Goal: Task Accomplishment & Management: Complete application form

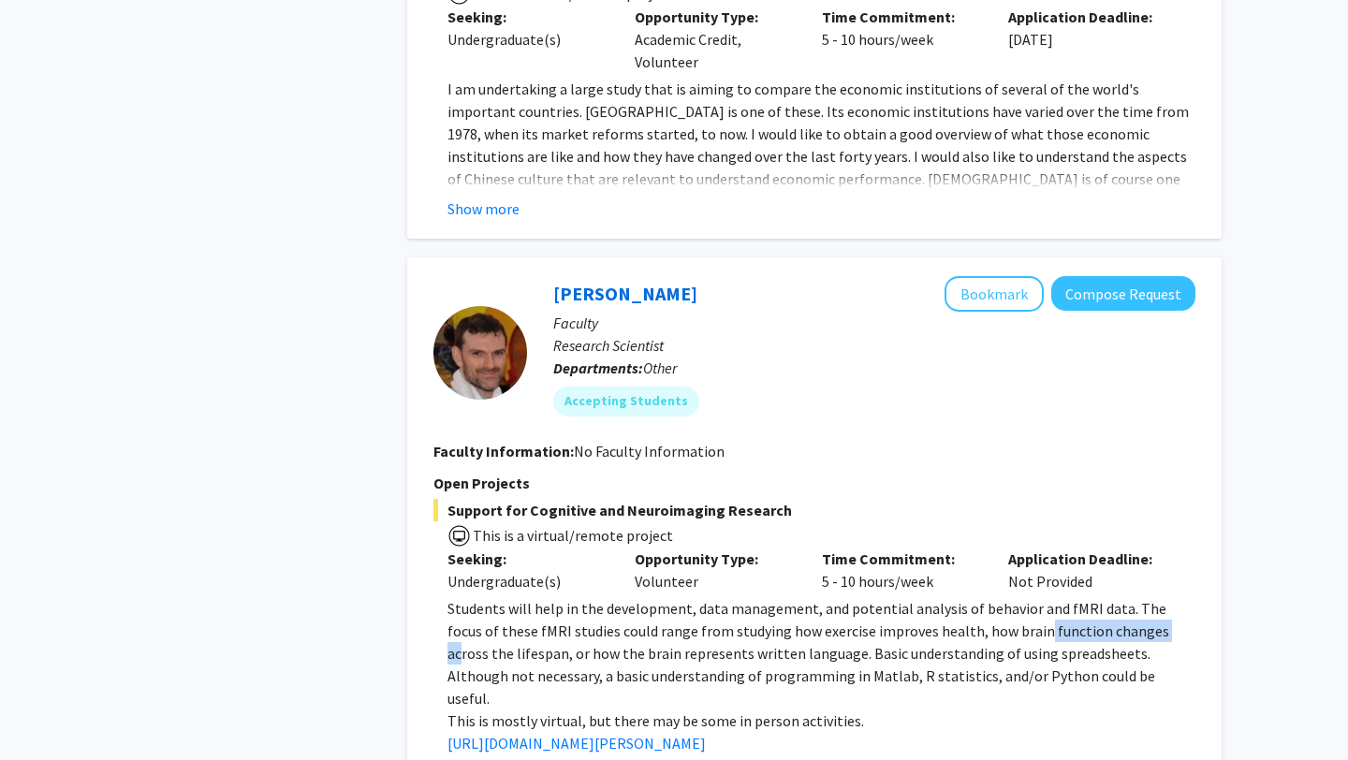
scroll to position [4791, 0]
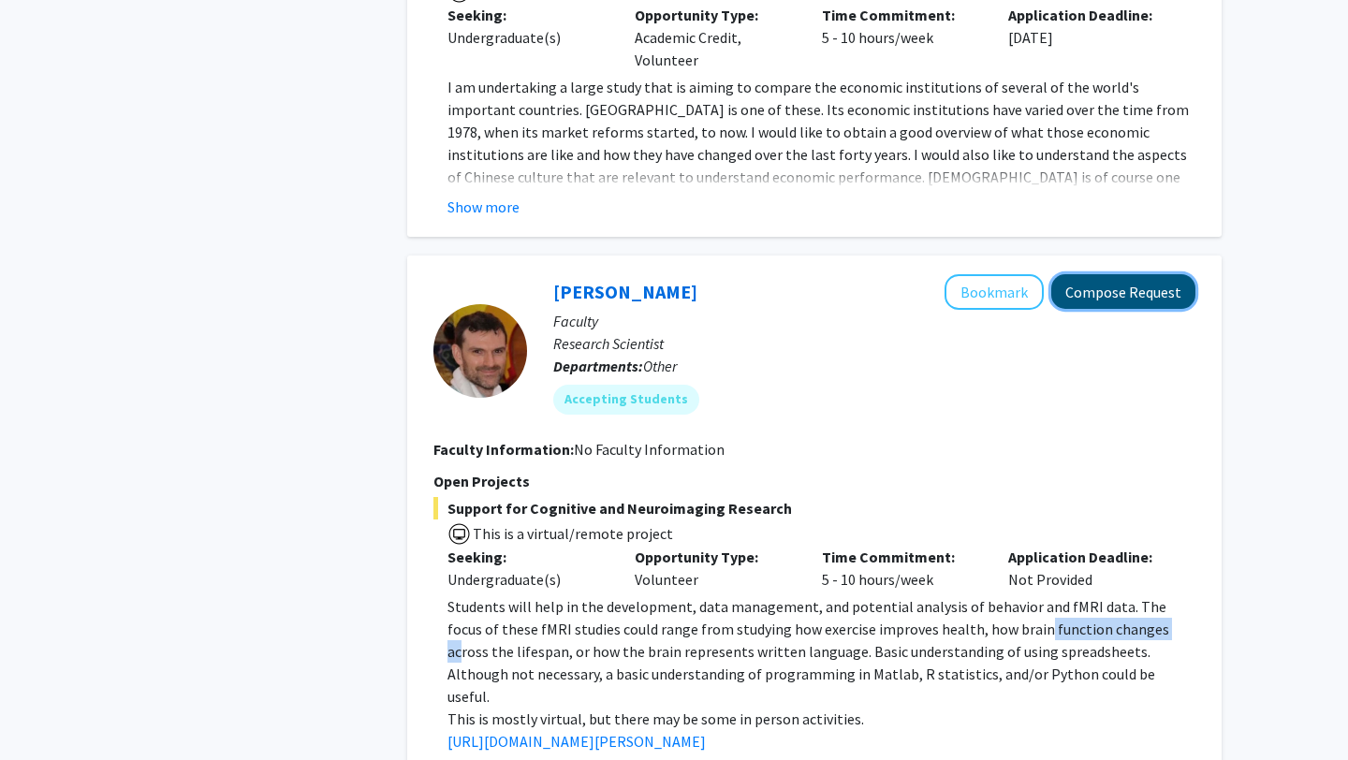
click at [1099, 274] on button "Compose Request" at bounding box center [1124, 291] width 144 height 35
click at [1107, 274] on button "Compose Request" at bounding box center [1124, 291] width 144 height 35
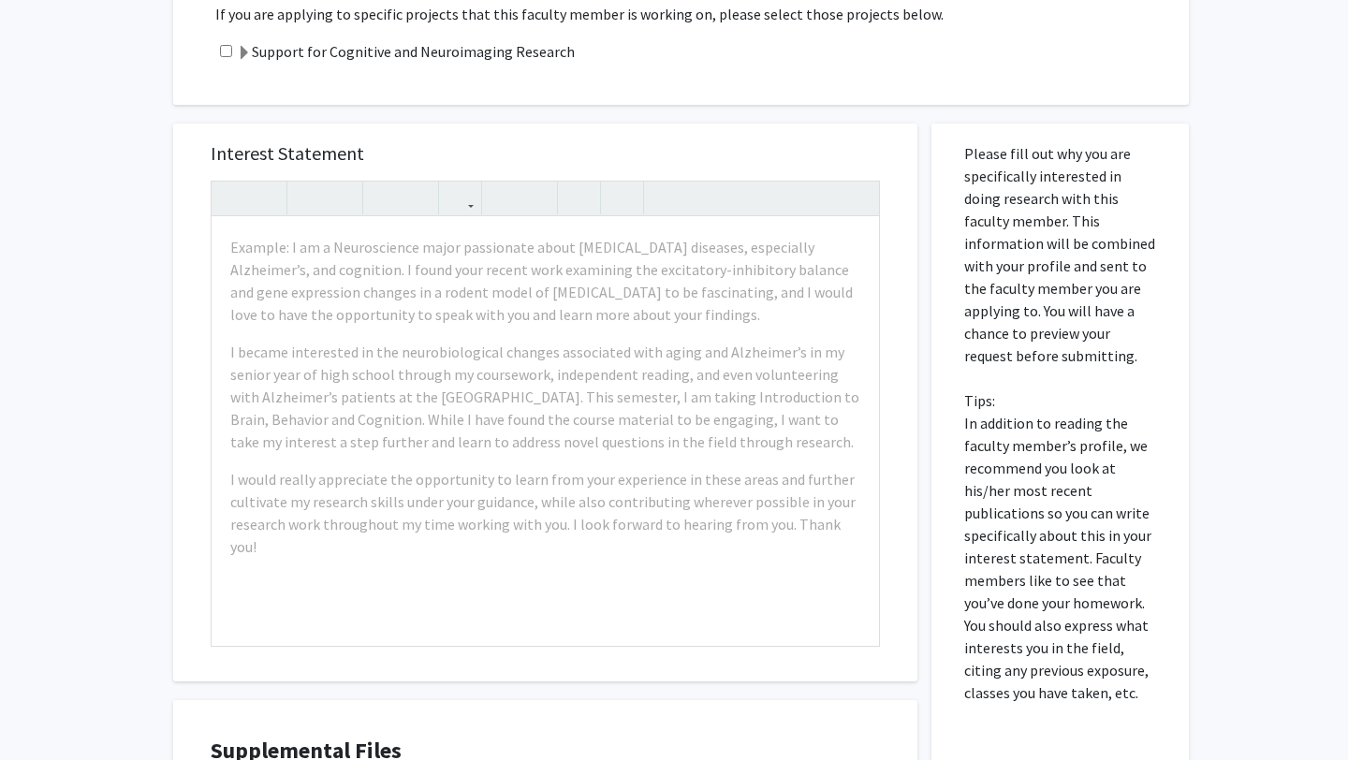
scroll to position [397, 0]
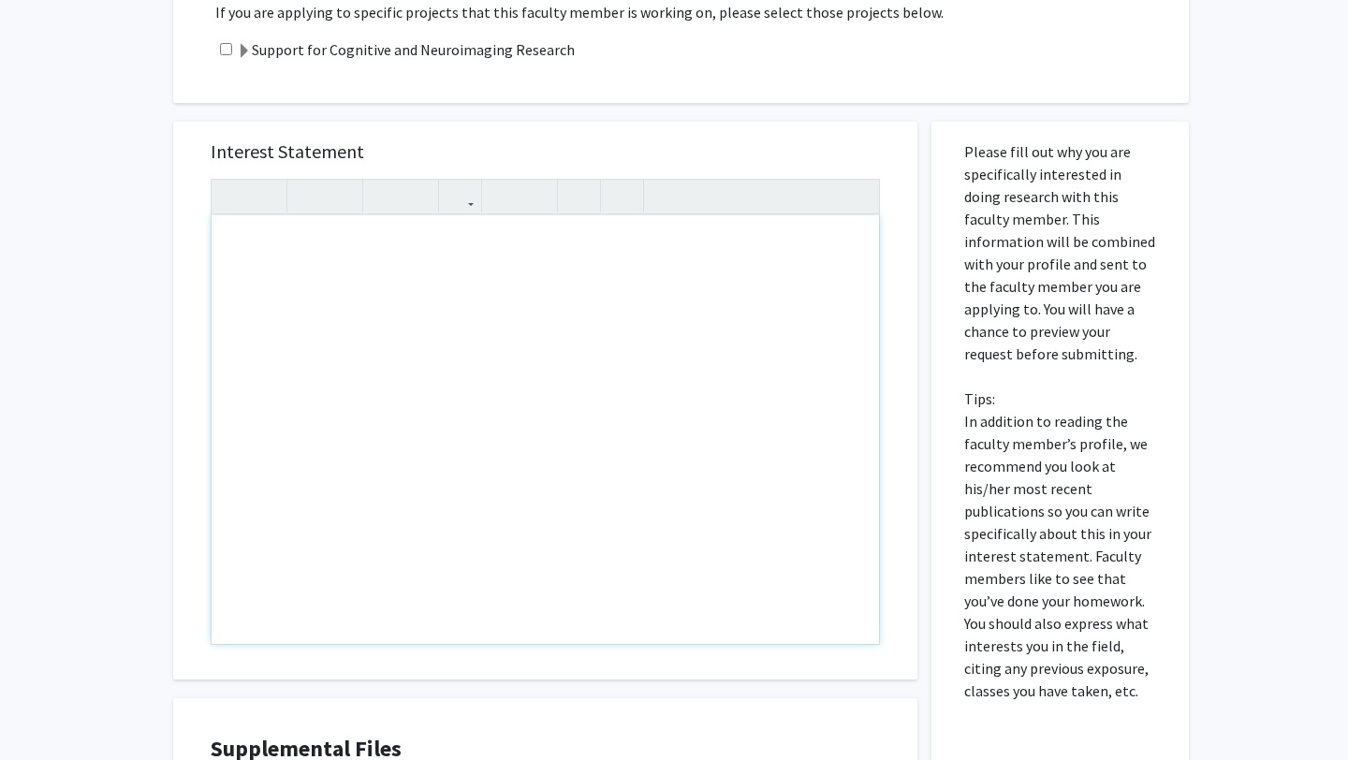
click at [245, 235] on div "Note to users with screen readers: Please press Alt+0 or Option+0 to deactivate…" at bounding box center [546, 429] width 668 height 429
paste div "Note to users with screen readers: Please press Alt+0 or Option+0 to deactivate…"
type textarea "<p>Dear [PERSON_NAME],</p><br><p>My name is [PERSON_NAME], and I am reaching ou…"
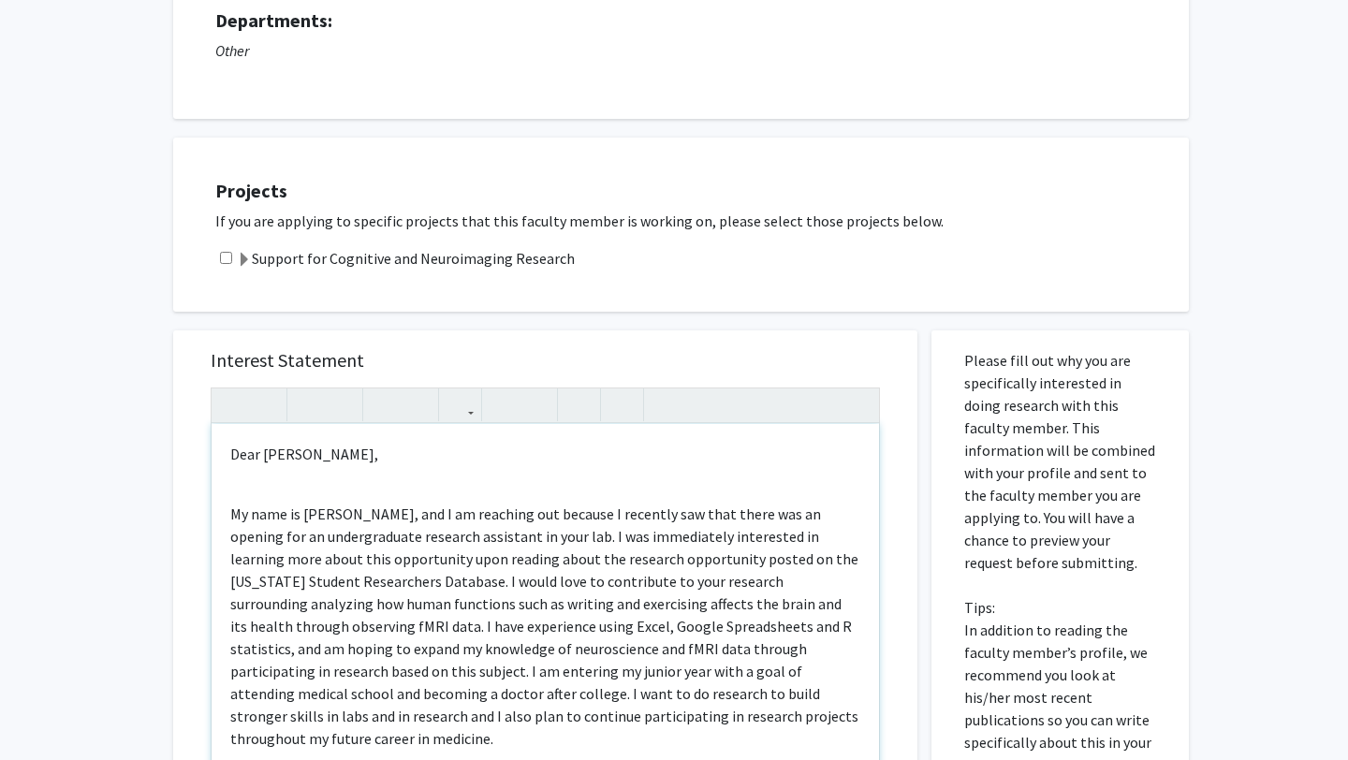
scroll to position [169, 0]
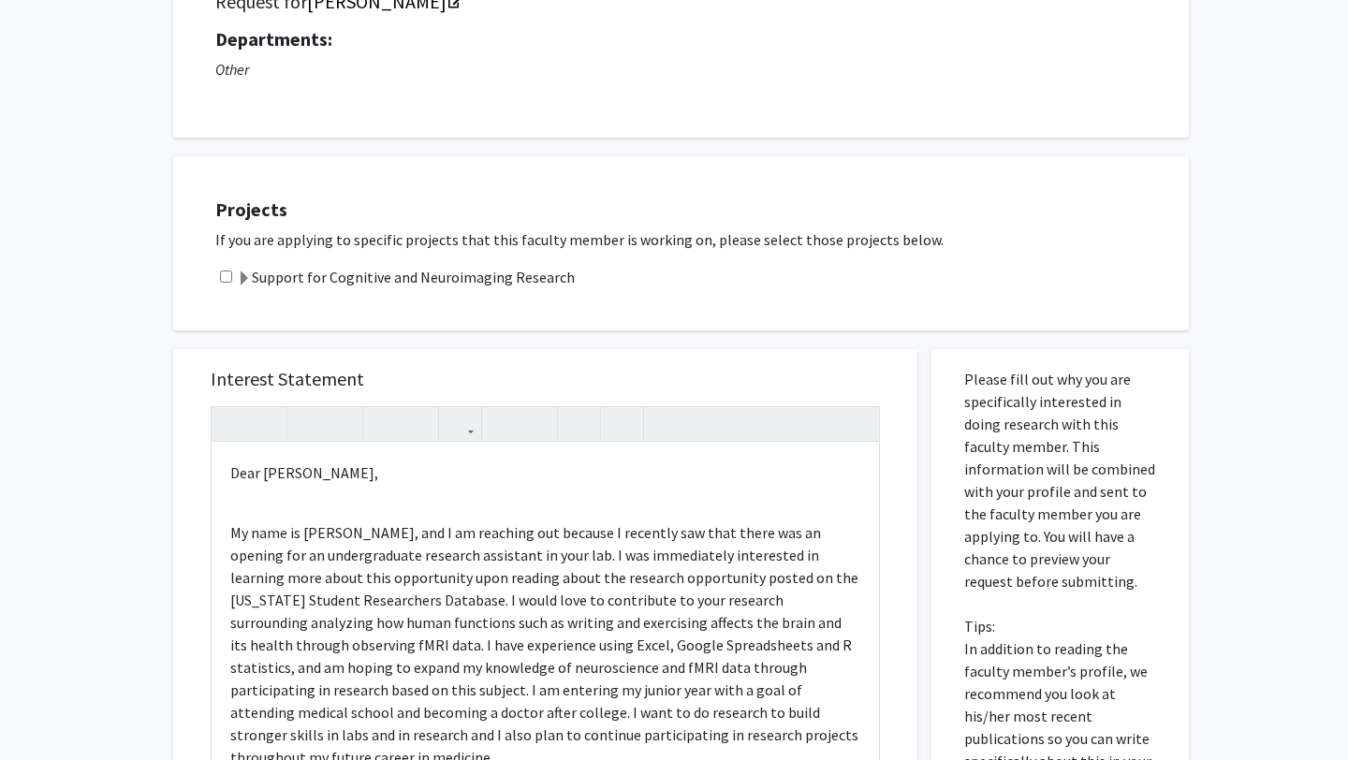
click at [223, 276] on input "checkbox" at bounding box center [226, 277] width 12 height 12
checkbox input "true"
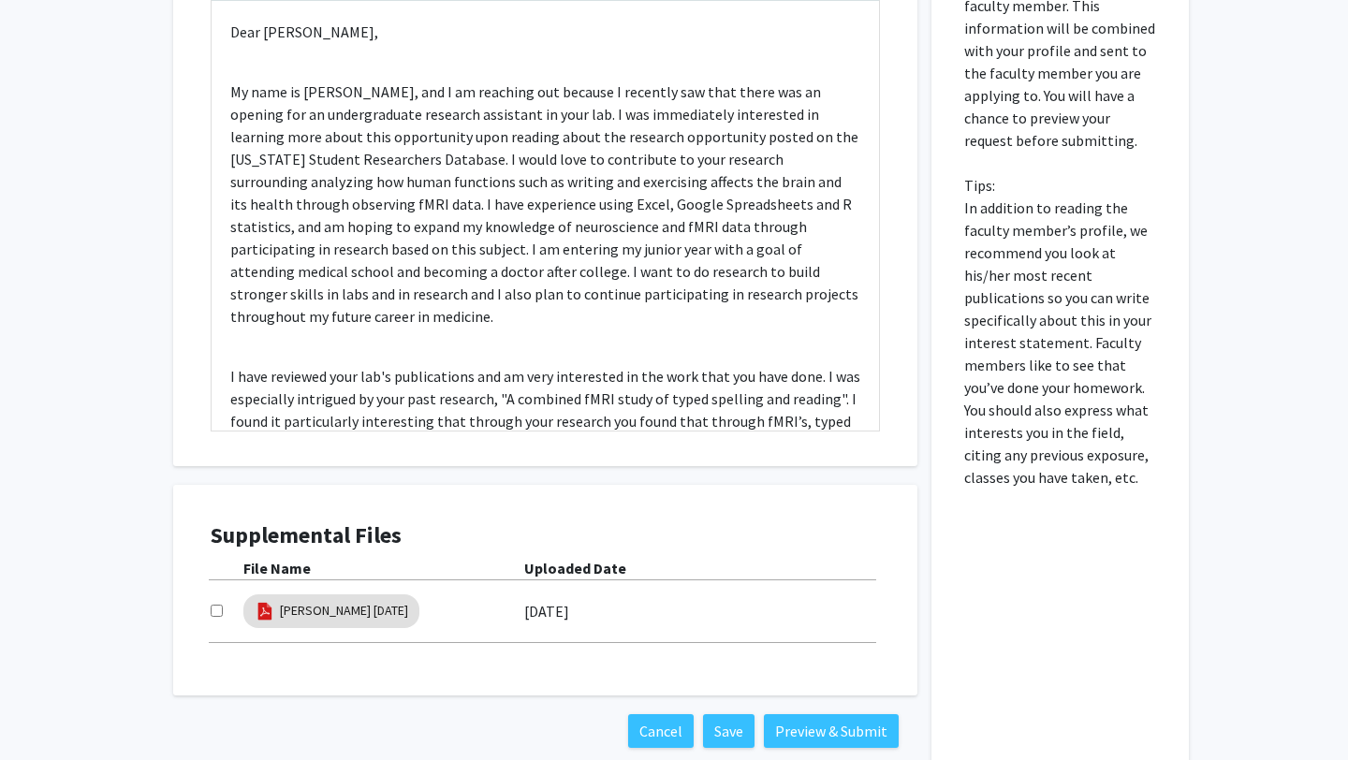
scroll to position [715, 0]
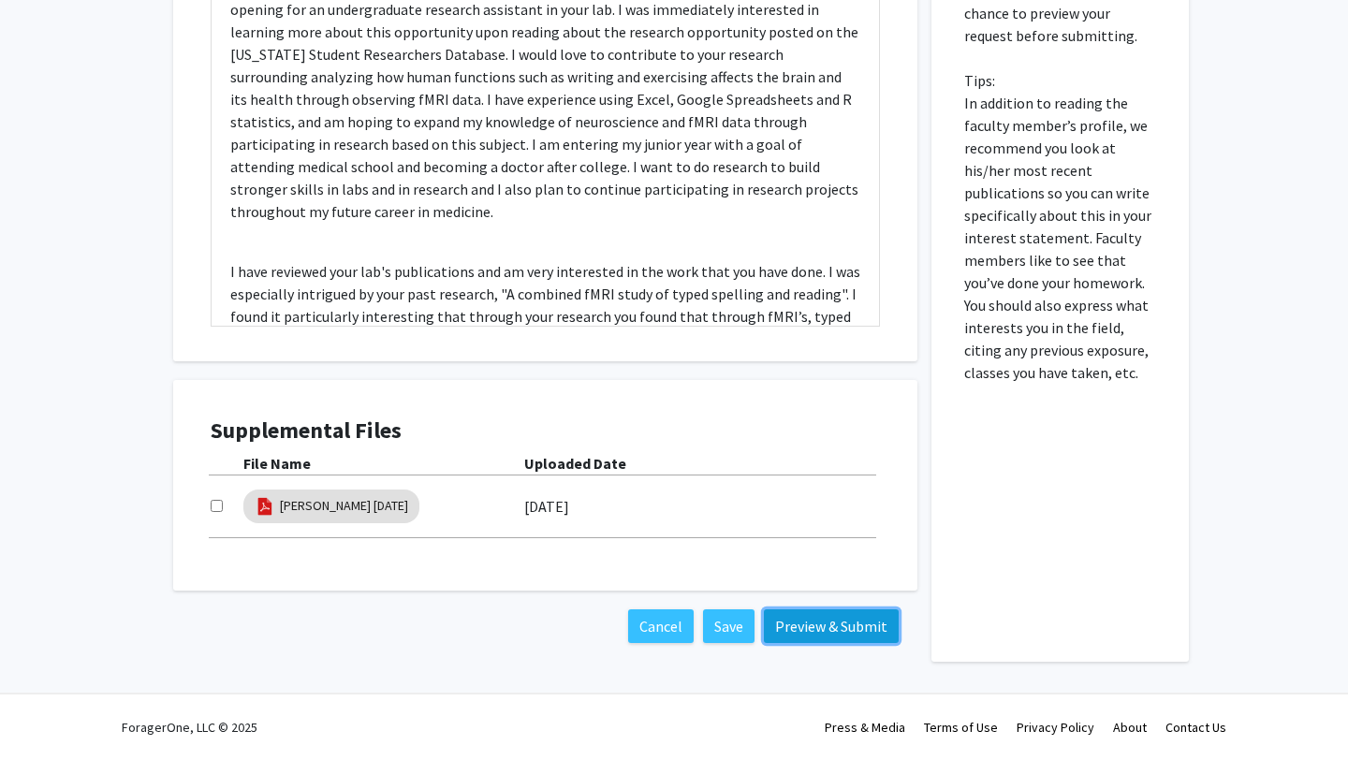
click at [805, 634] on button "Preview & Submit" at bounding box center [831, 627] width 135 height 34
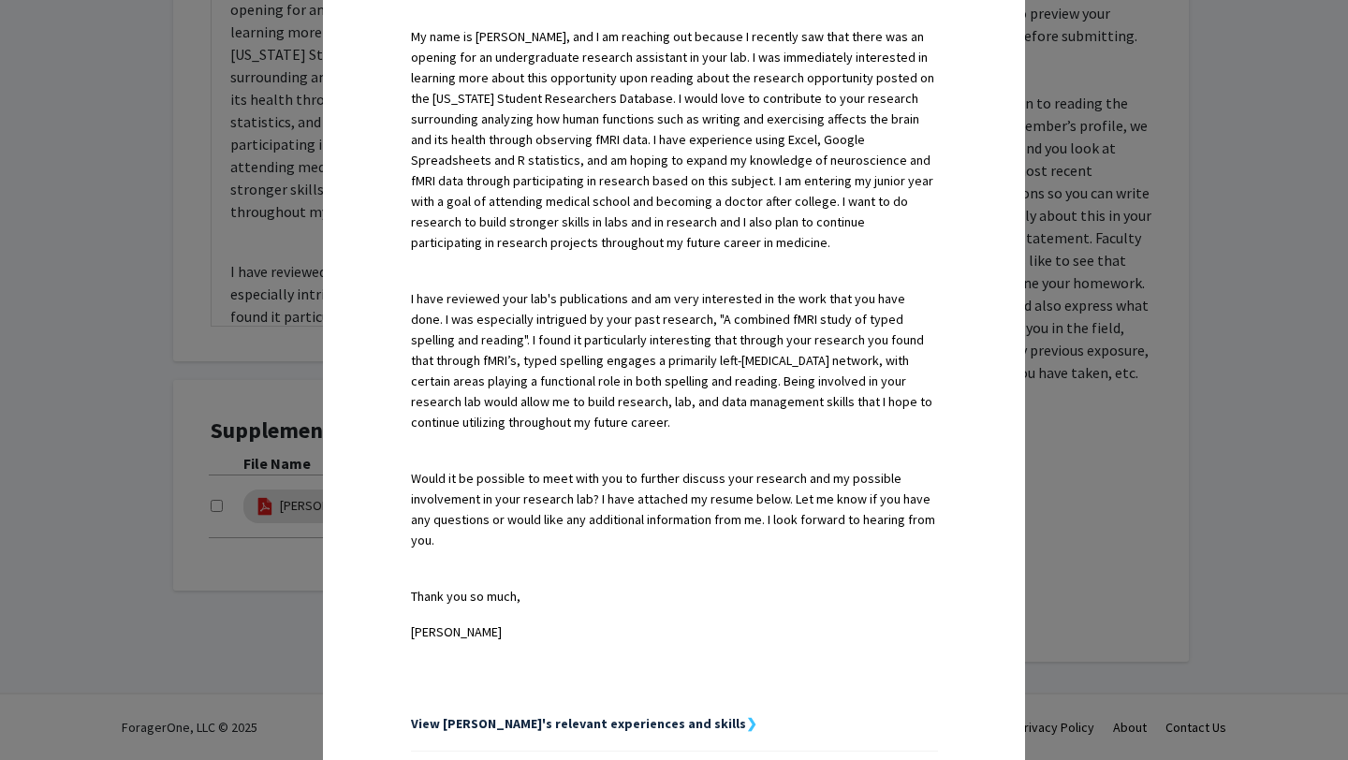
scroll to position [825, 0]
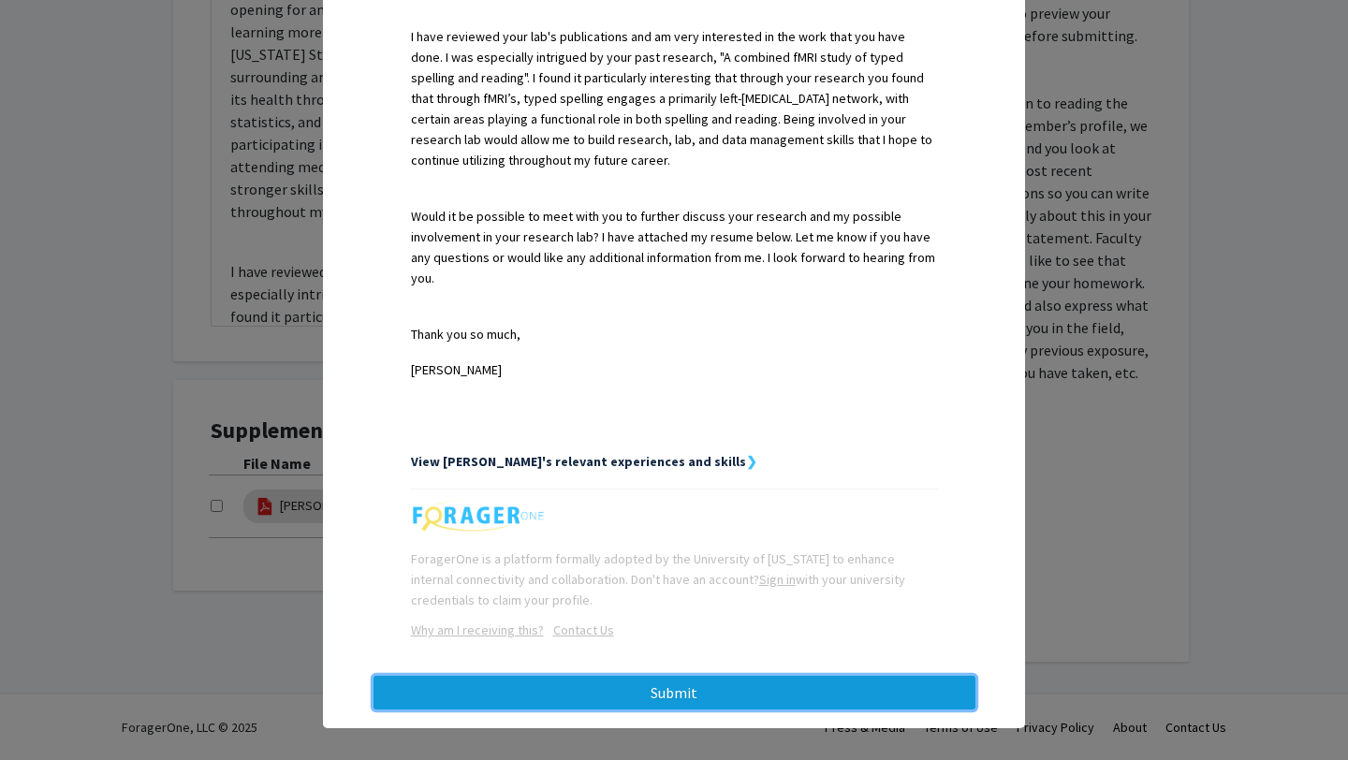
click at [719, 683] on button "Submit" at bounding box center [675, 693] width 602 height 34
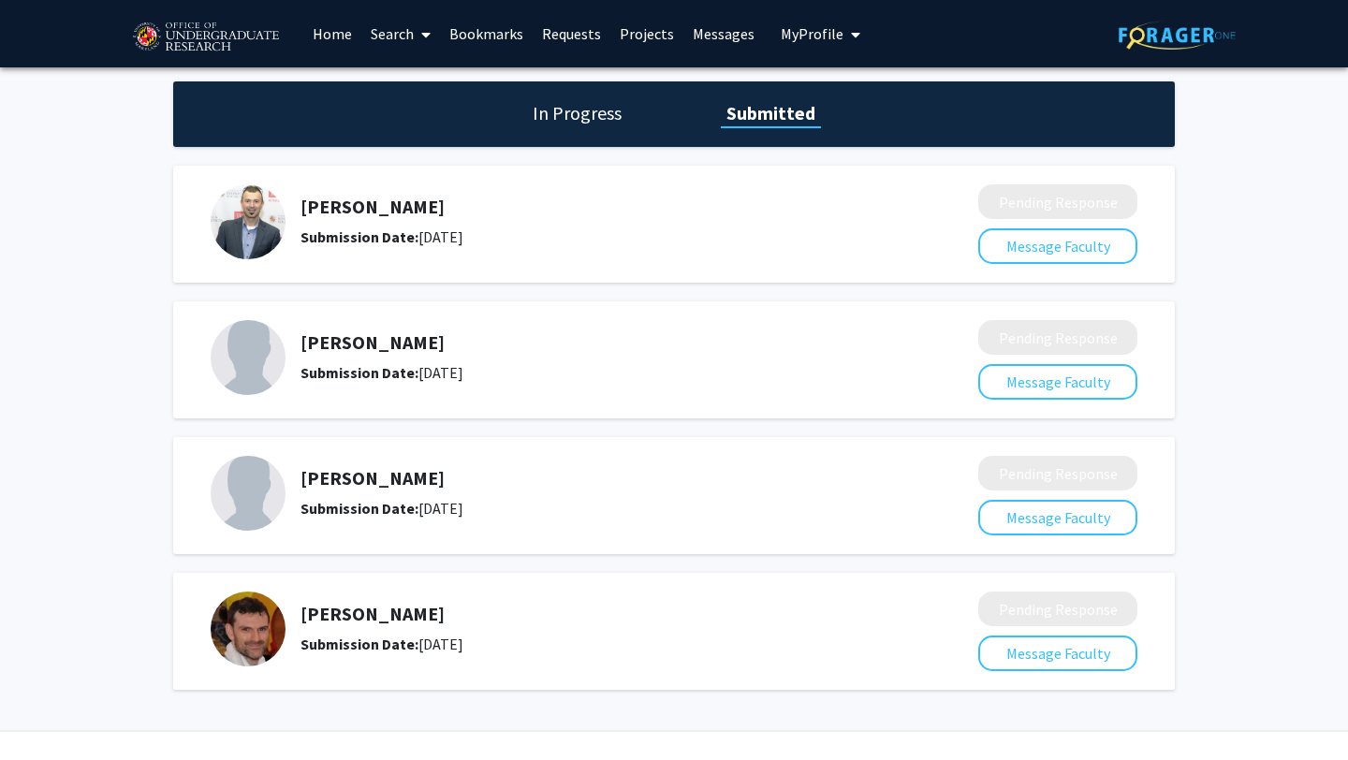
click at [579, 108] on h1 "In Progress" at bounding box center [577, 113] width 100 height 26
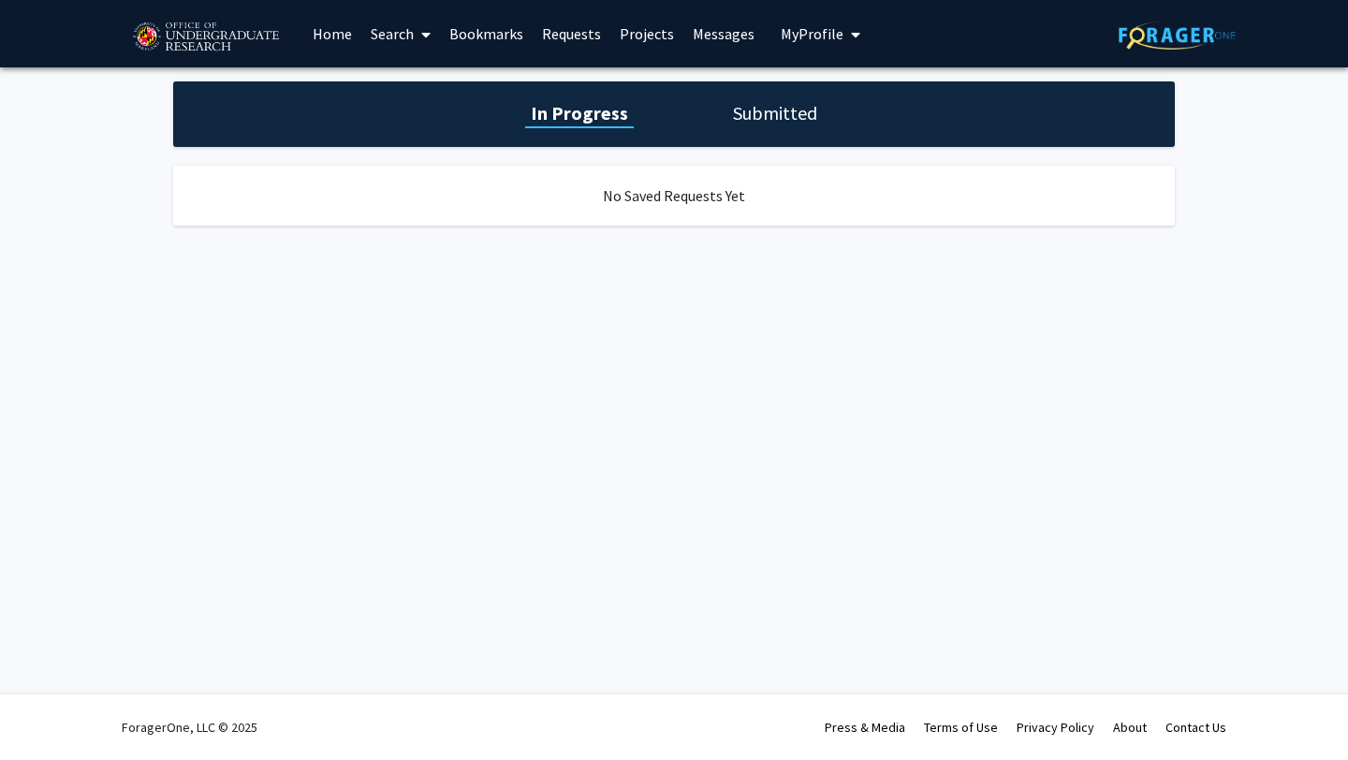
click at [755, 104] on h1 "Submitted" at bounding box center [776, 113] width 96 height 26
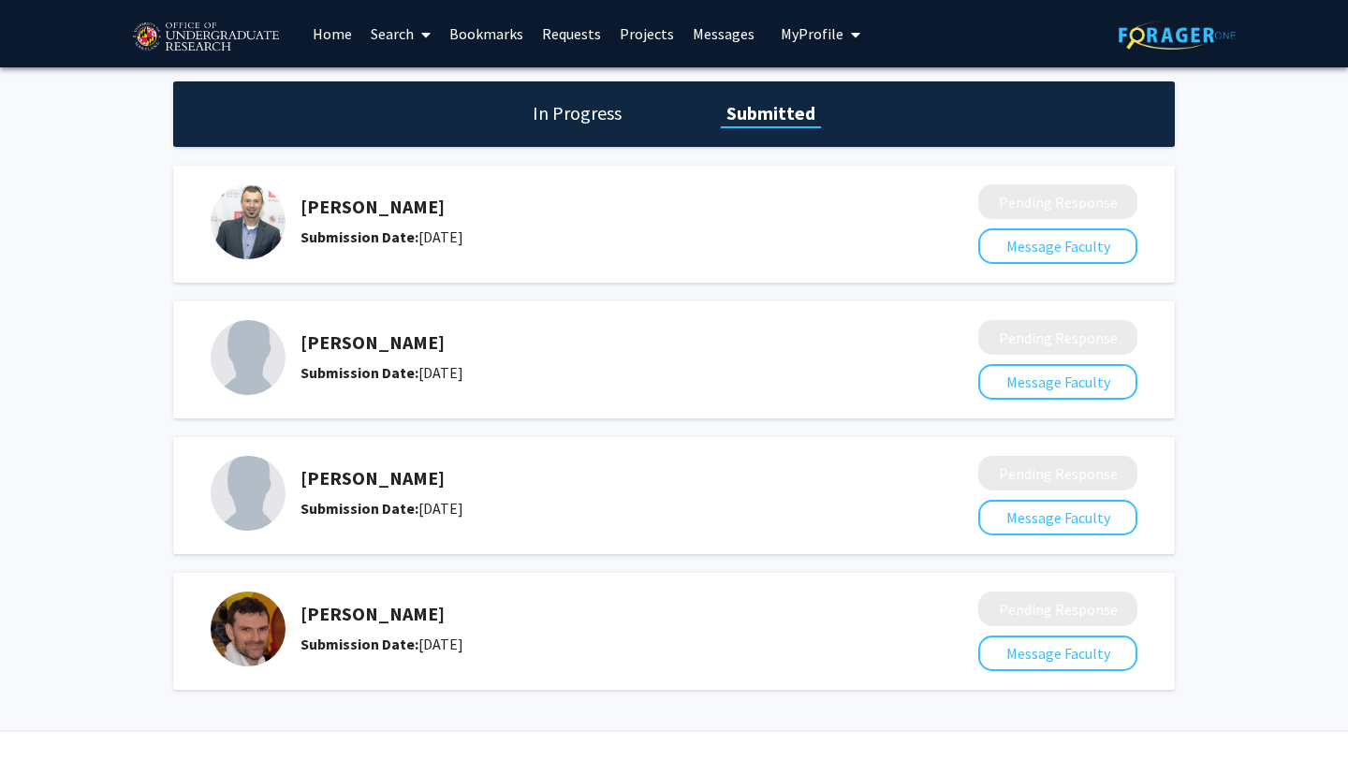
click at [387, 35] on link "Search" at bounding box center [400, 34] width 79 height 66
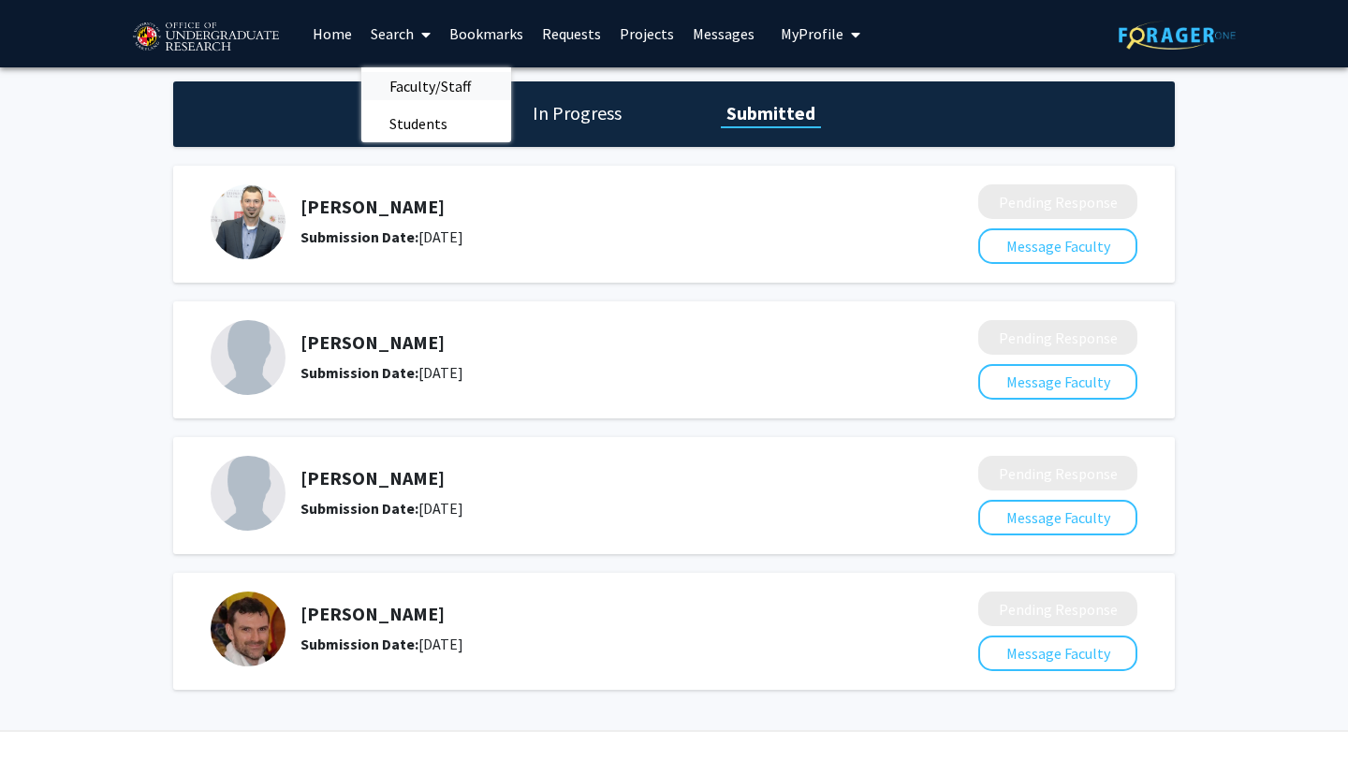
click at [416, 91] on span "Faculty/Staff" at bounding box center [430, 85] width 138 height 37
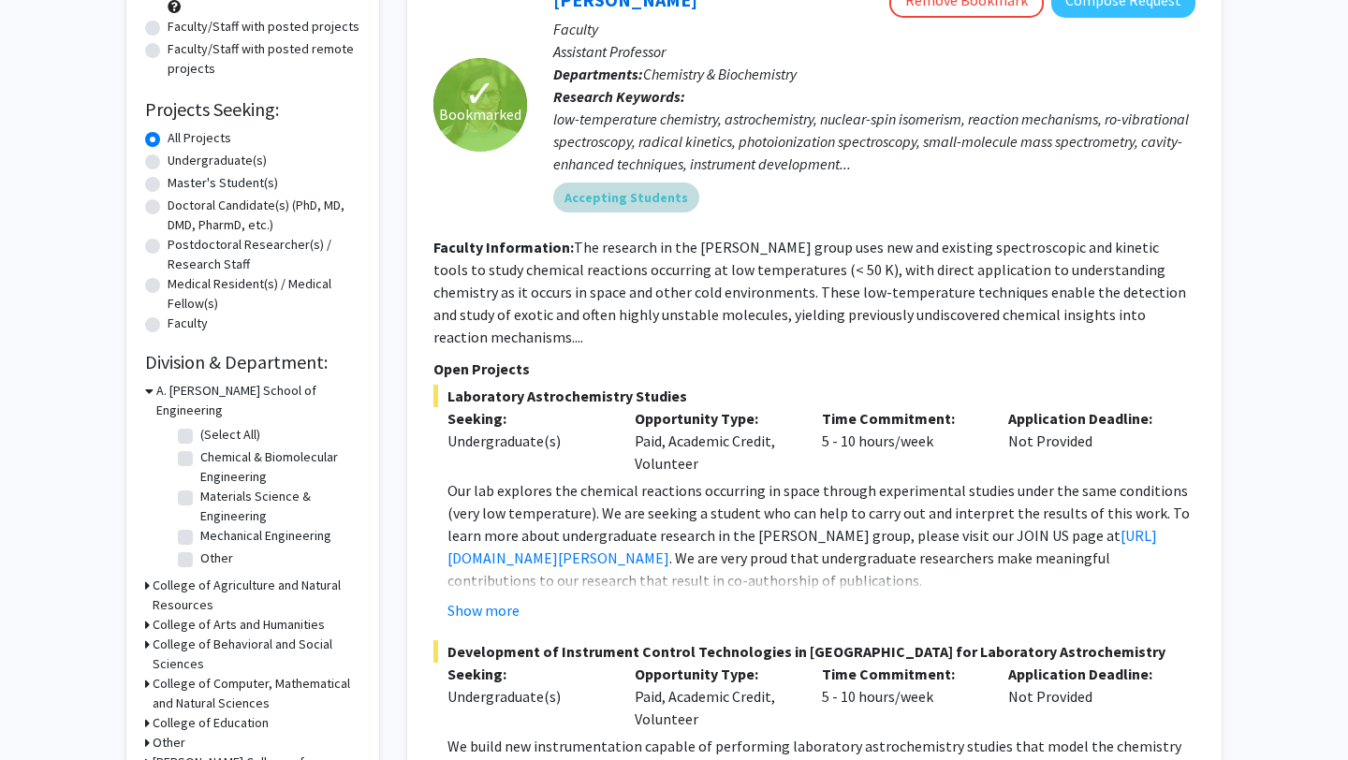
scroll to position [224, 0]
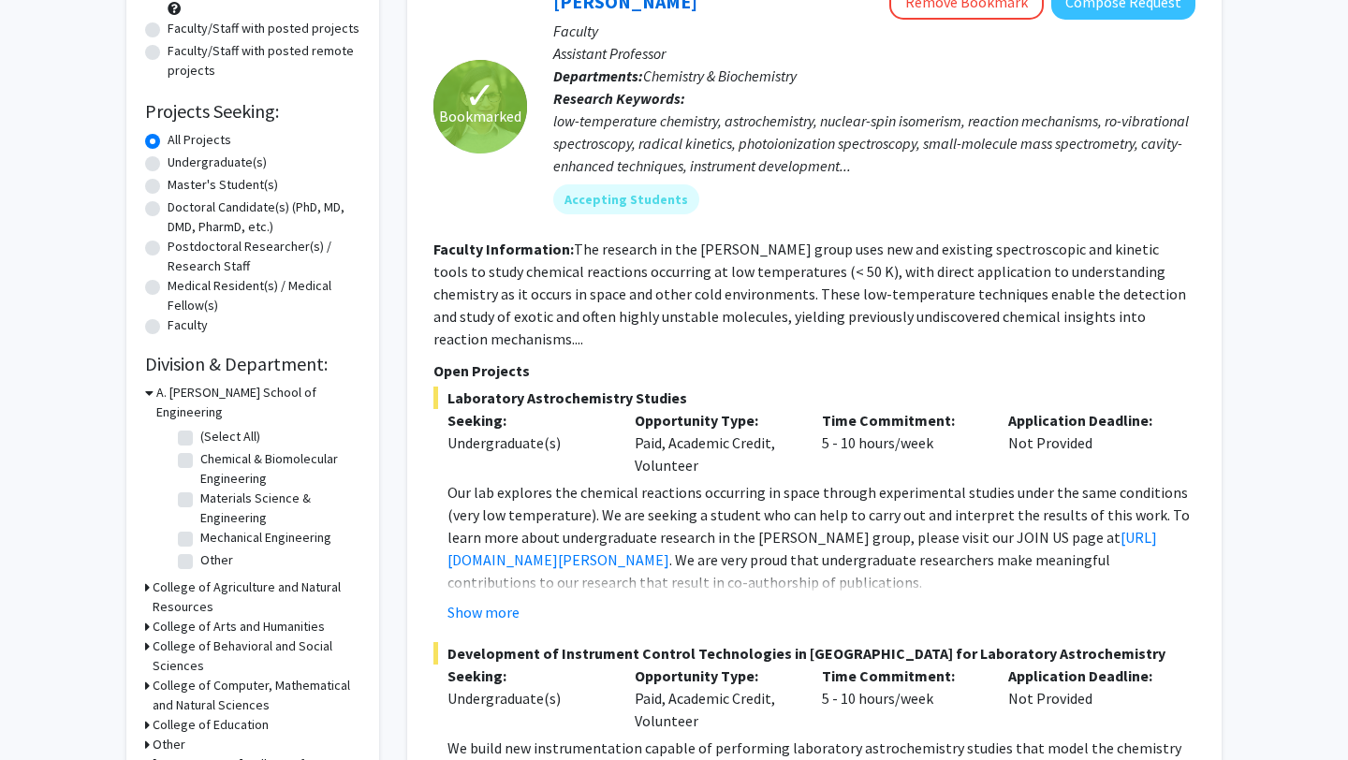
click at [168, 164] on label "Undergraduate(s)" at bounding box center [217, 163] width 99 height 20
click at [168, 164] on input "Undergraduate(s)" at bounding box center [174, 159] width 12 height 12
radio input "true"
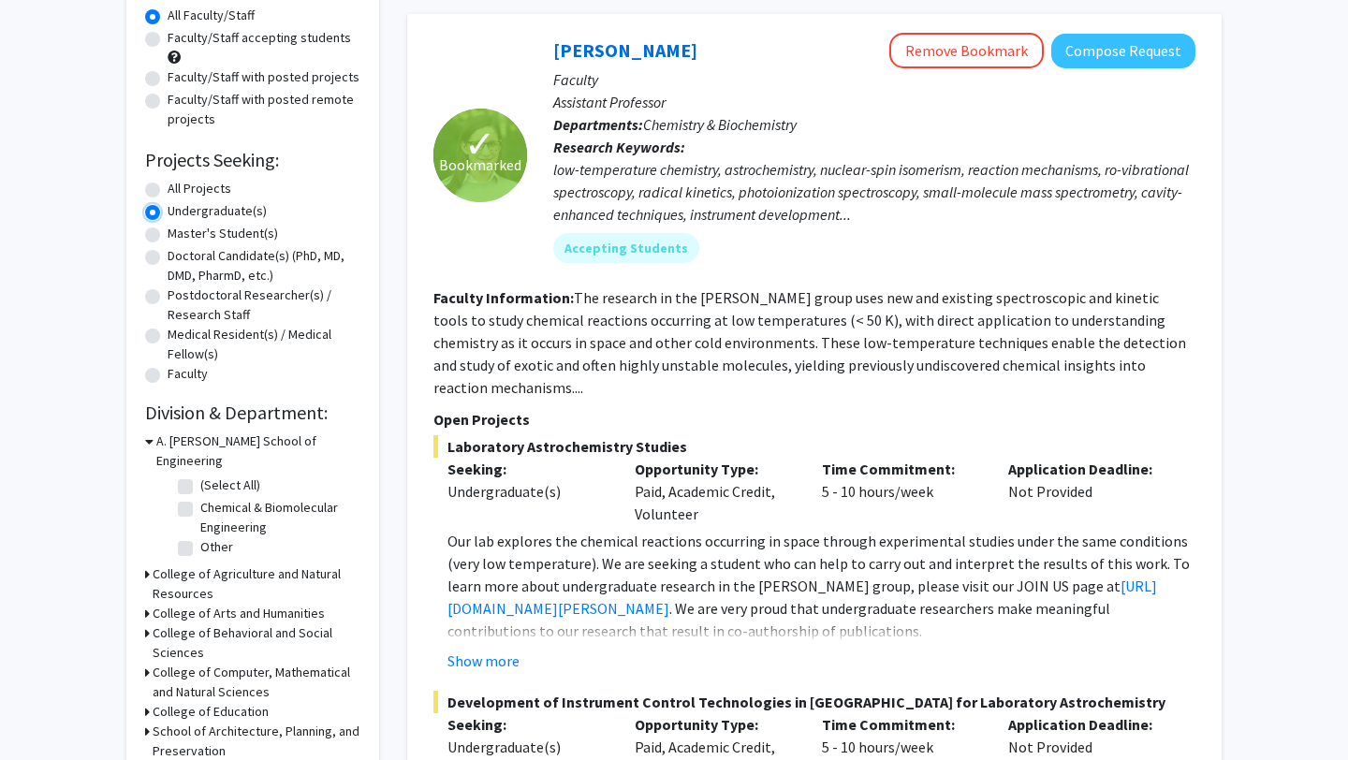
scroll to position [186, 0]
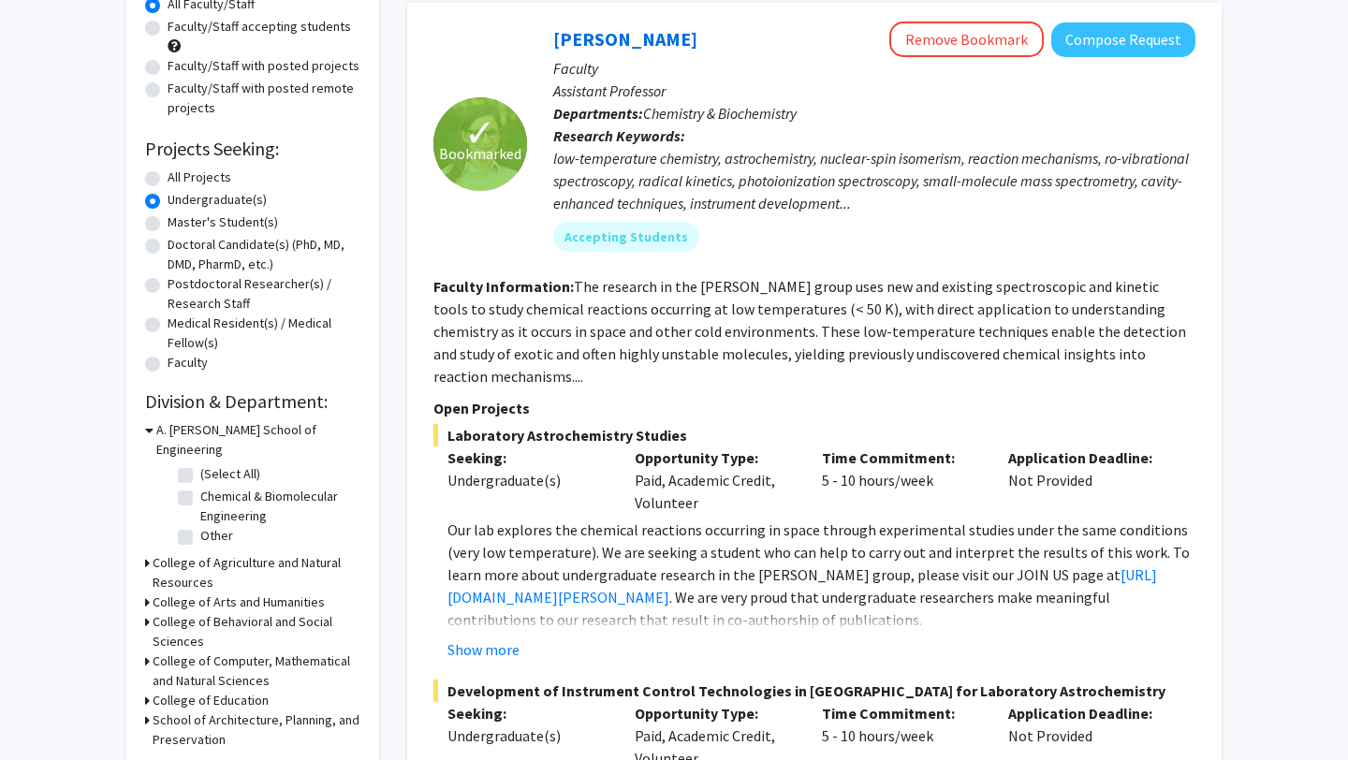
click at [242, 593] on h3 "College of Arts and Humanities" at bounding box center [239, 603] width 172 height 20
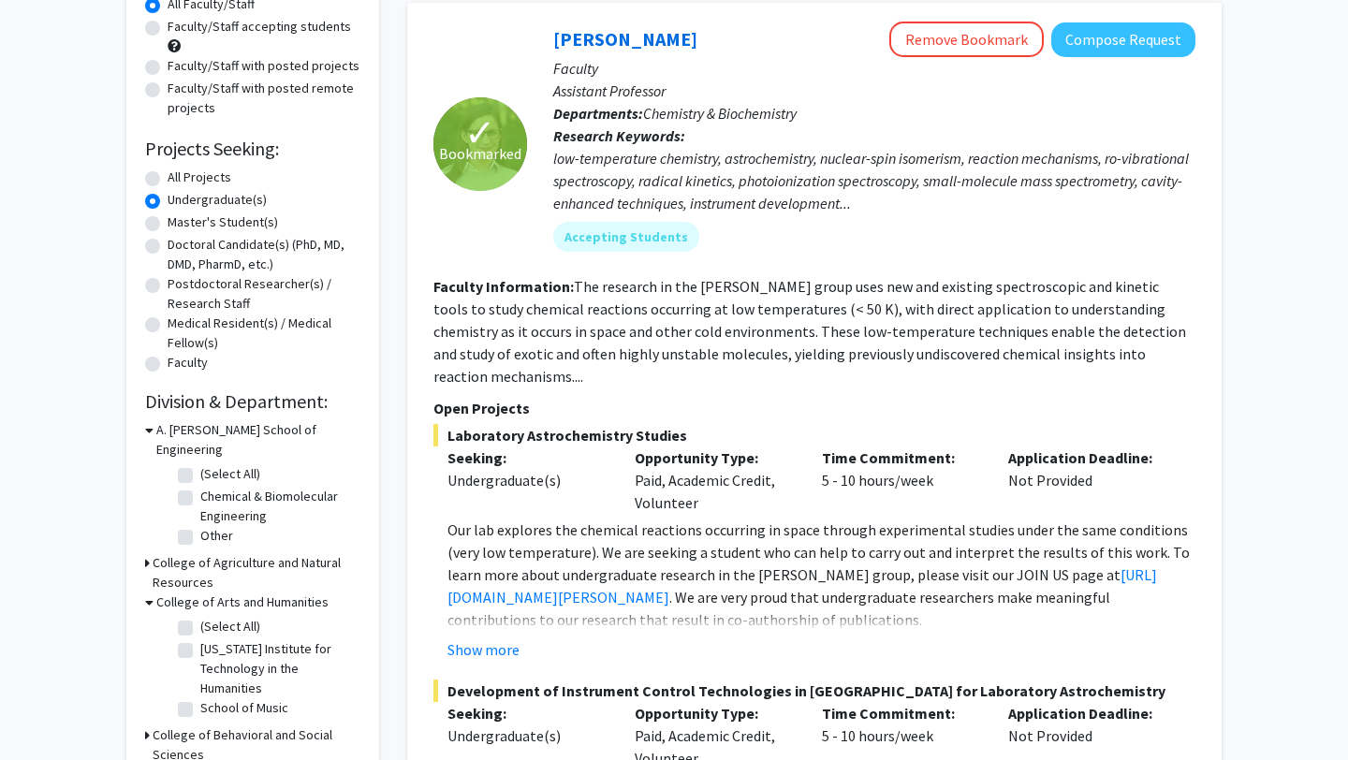
click at [242, 593] on h3 "College of Arts and Humanities" at bounding box center [242, 603] width 172 height 20
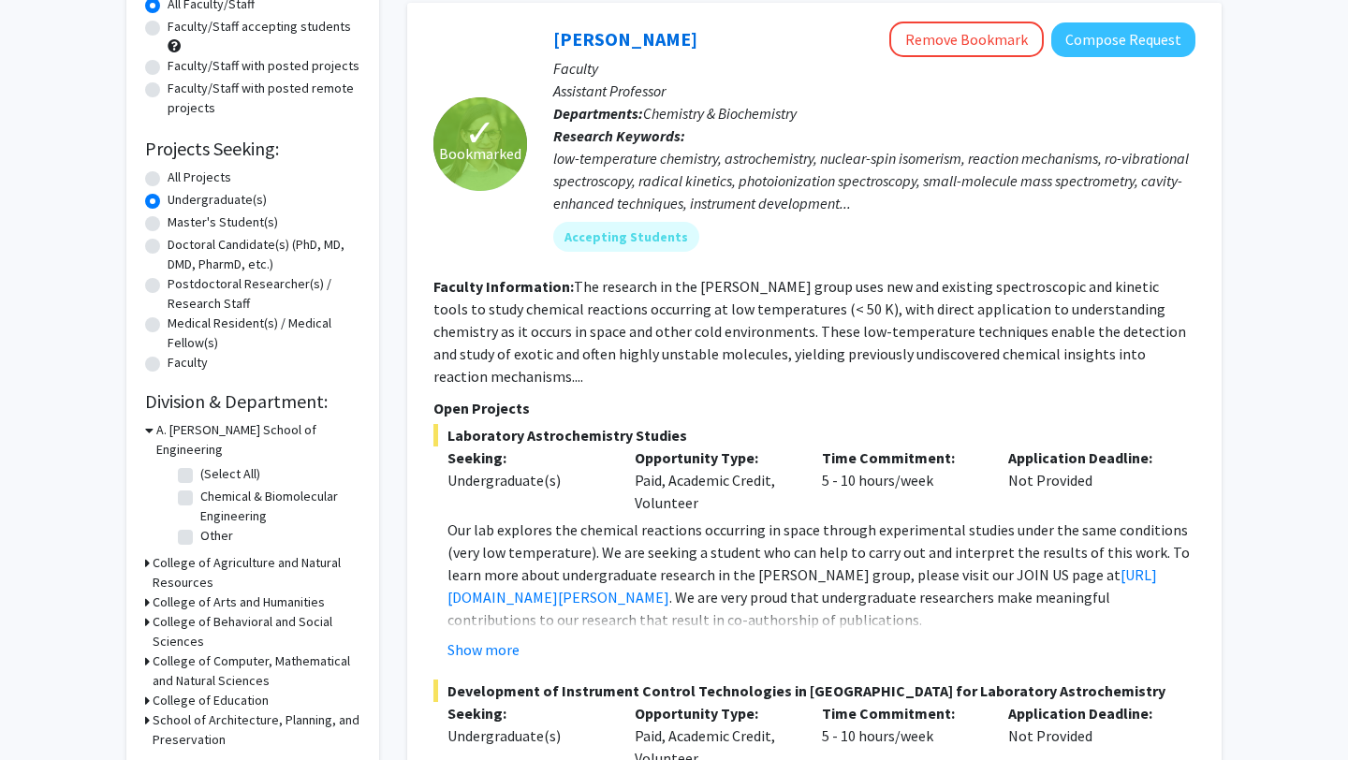
click at [239, 612] on h3 "College of Behavioral and Social Sciences" at bounding box center [257, 631] width 208 height 39
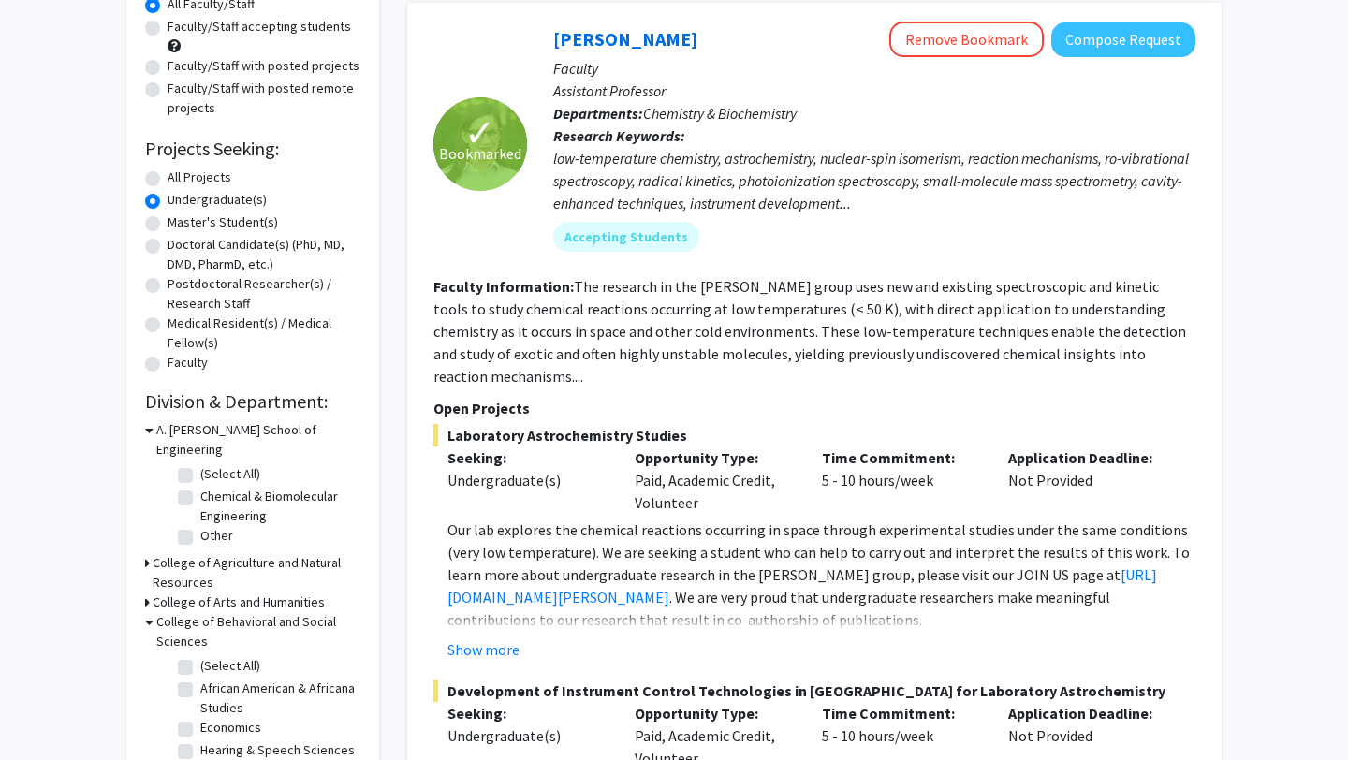
click at [172, 612] on h3 "College of Behavioral and Social Sciences" at bounding box center [258, 631] width 204 height 39
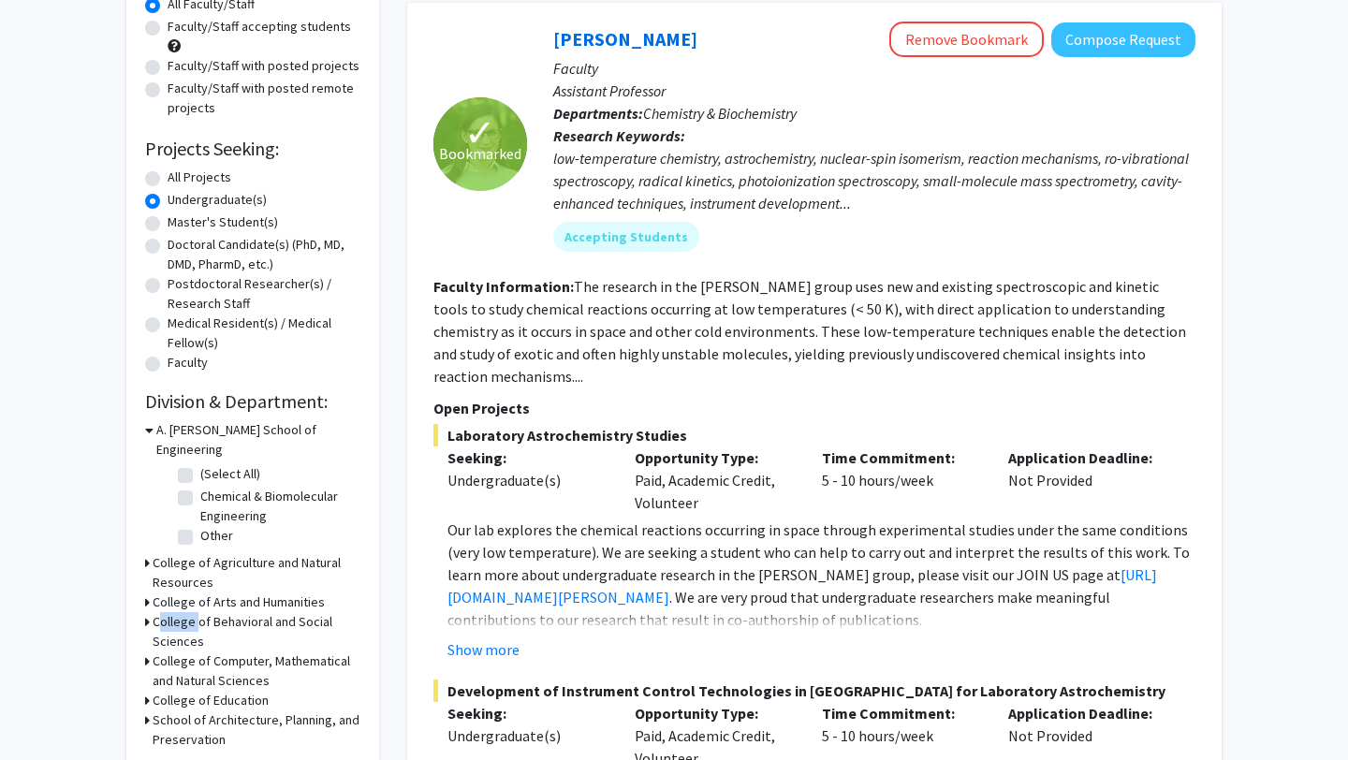
click at [172, 612] on h3 "College of Behavioral and Social Sciences" at bounding box center [257, 631] width 208 height 39
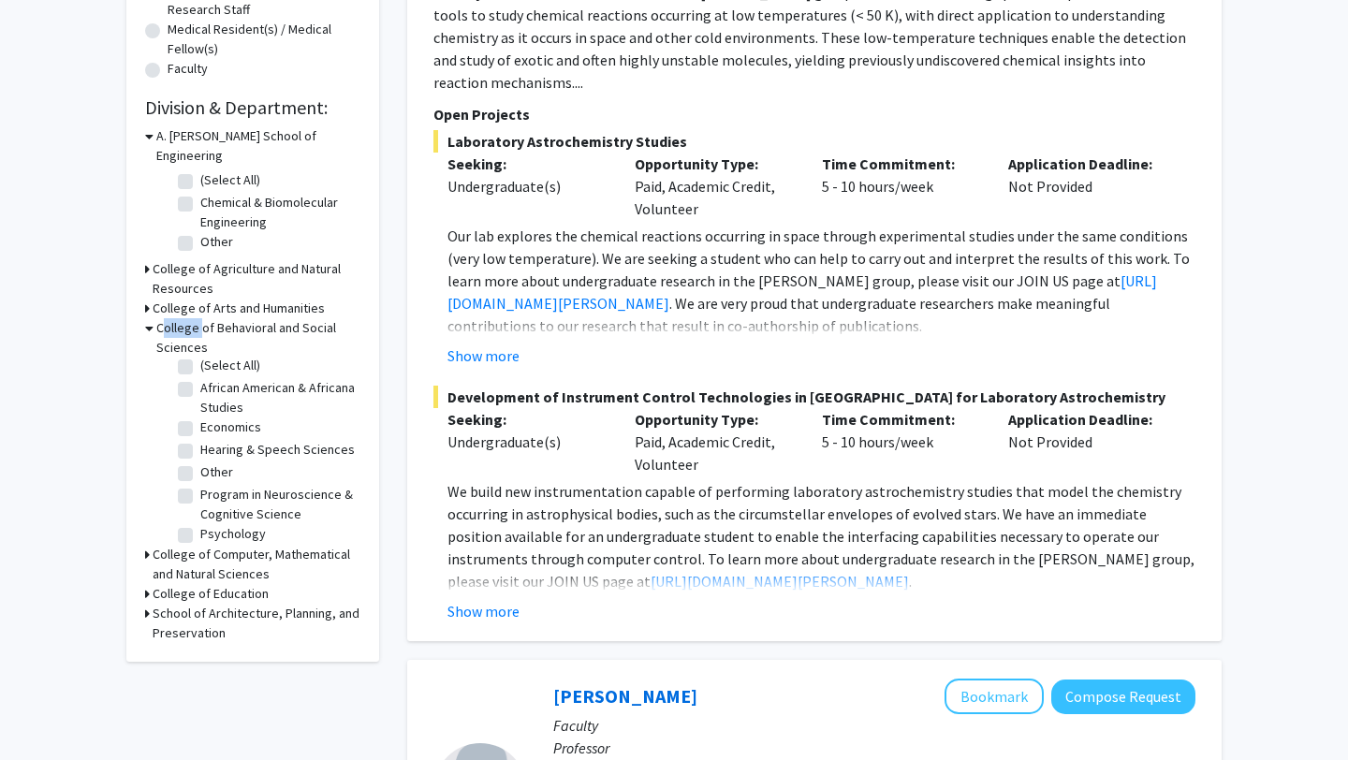
scroll to position [0, 0]
click at [200, 362] on label "(Select All)" at bounding box center [230, 372] width 60 height 20
click at [200, 362] on input "(Select All)" at bounding box center [206, 368] width 12 height 12
checkbox input "true"
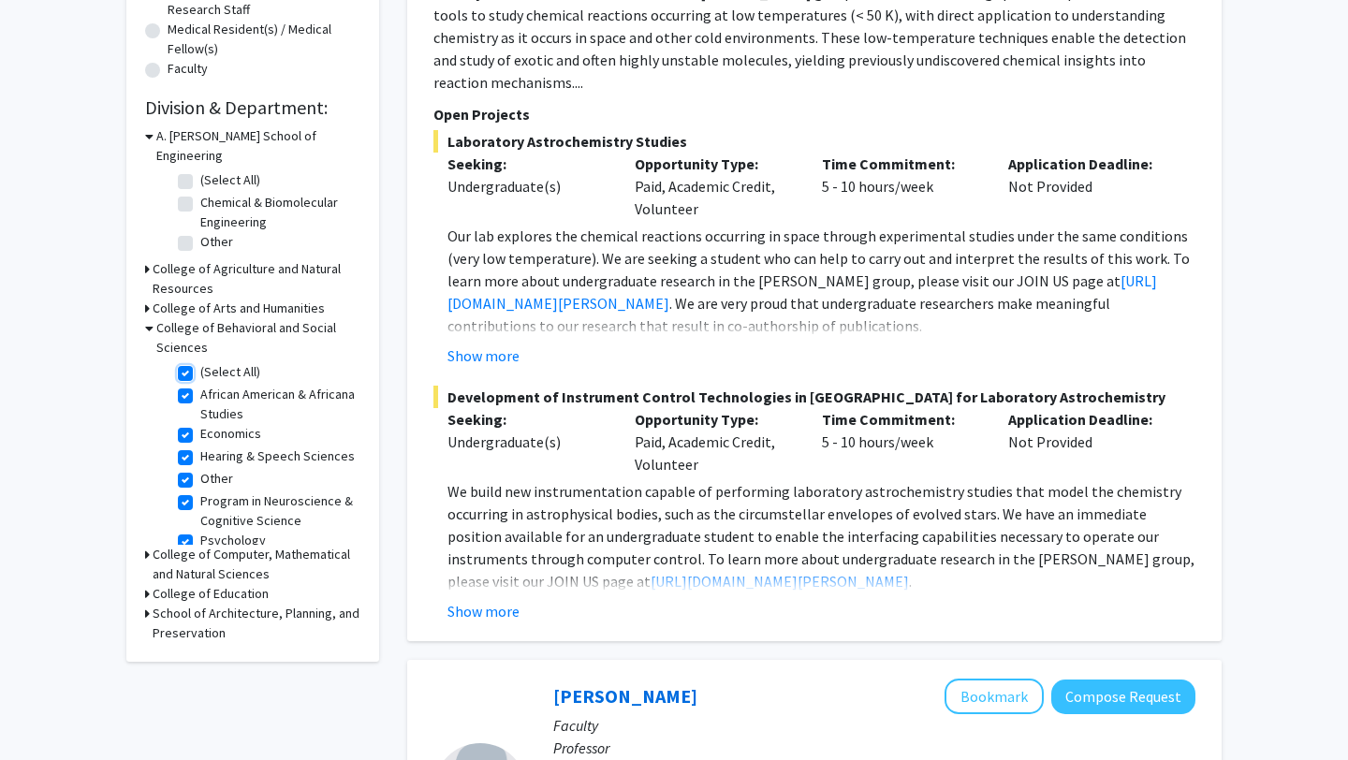
checkbox input "true"
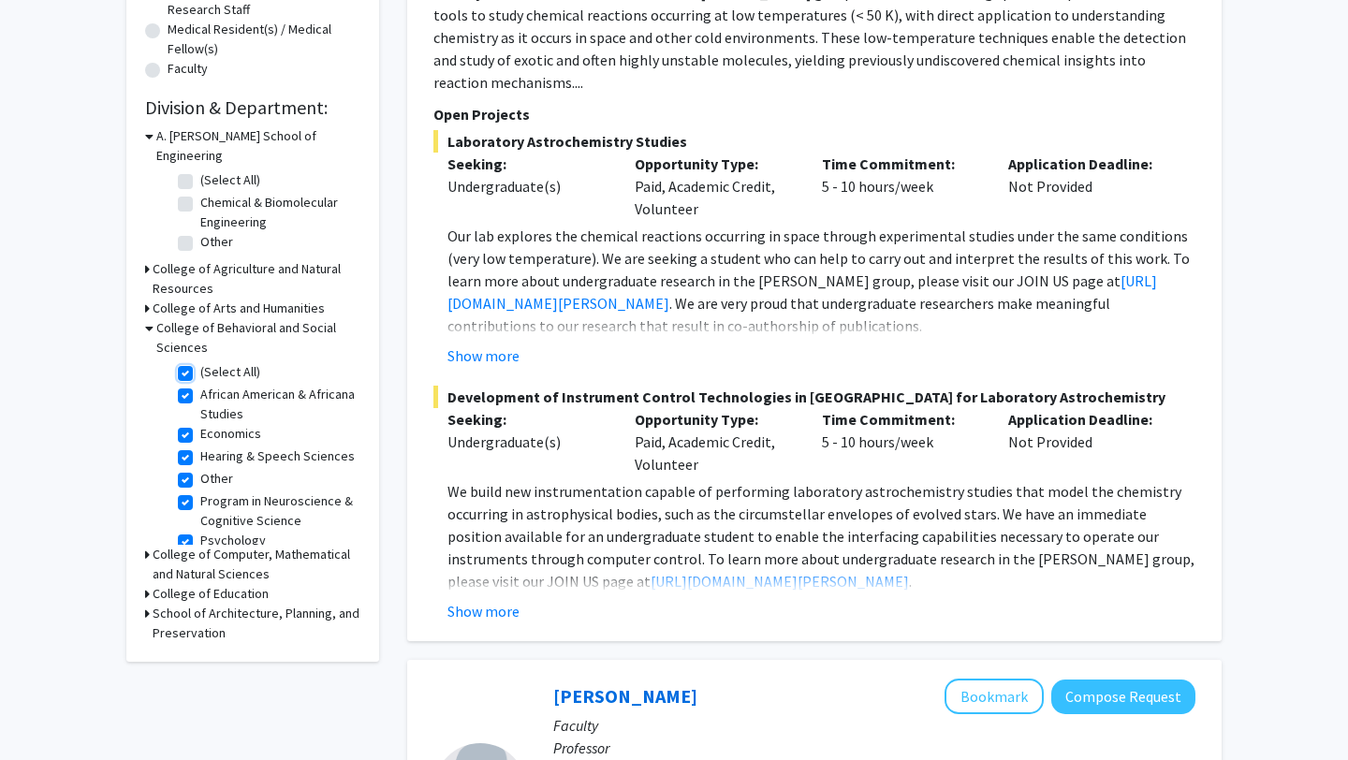
checkbox input "true"
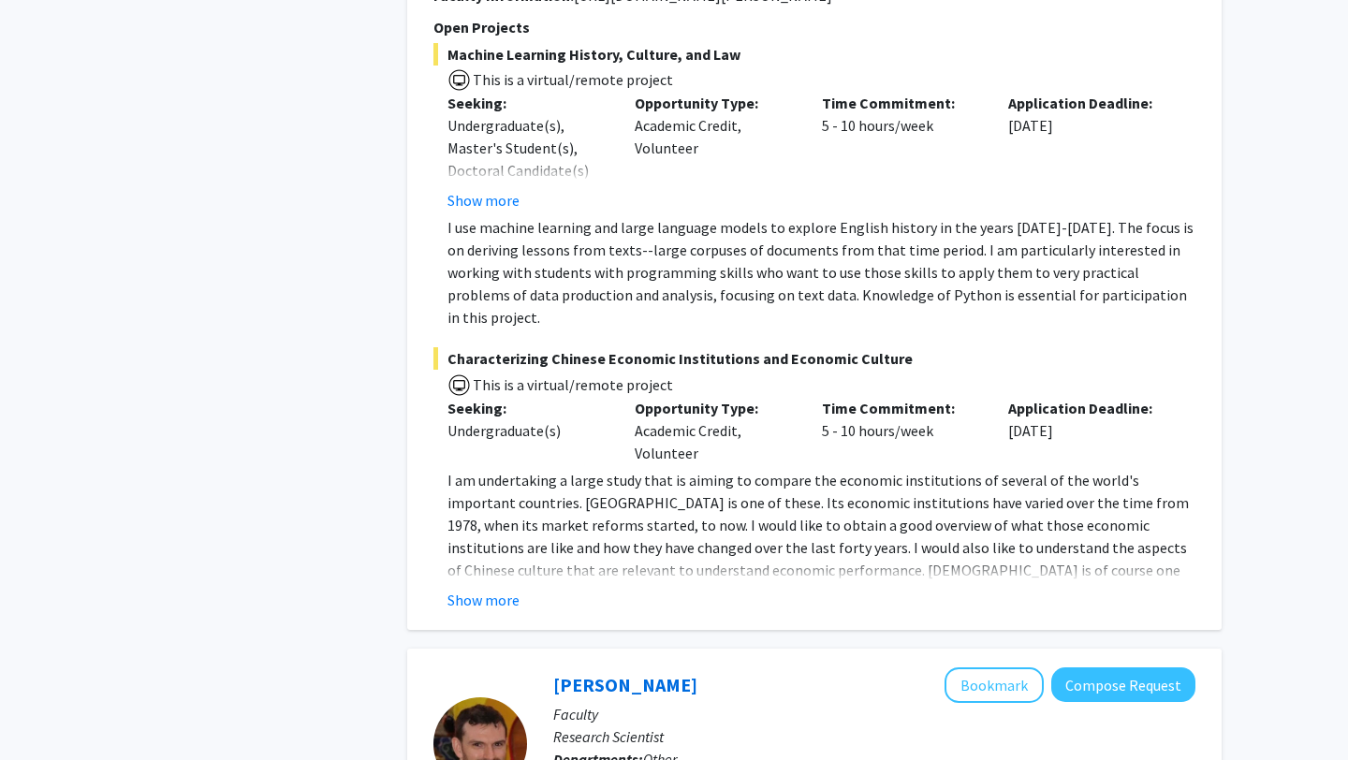
scroll to position [4396, 0]
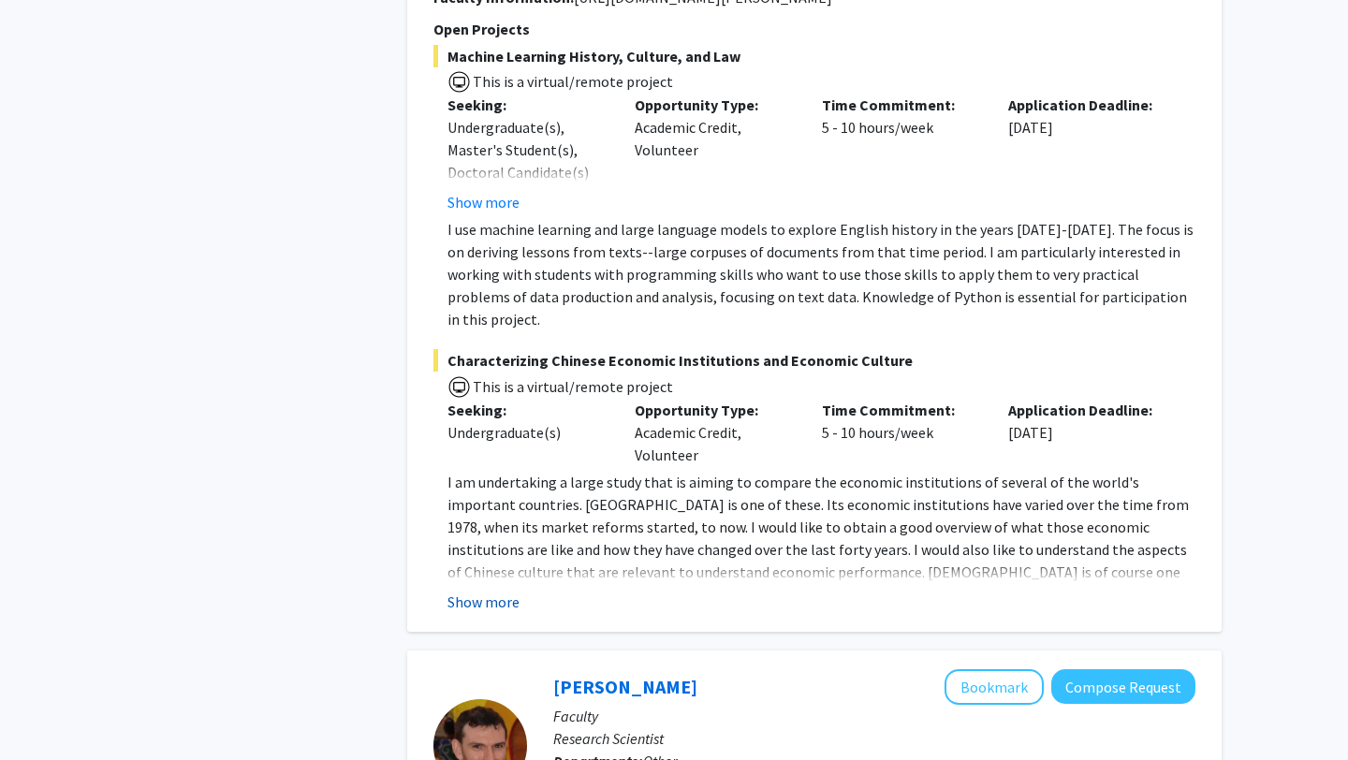
click at [489, 591] on button "Show more" at bounding box center [484, 602] width 72 height 22
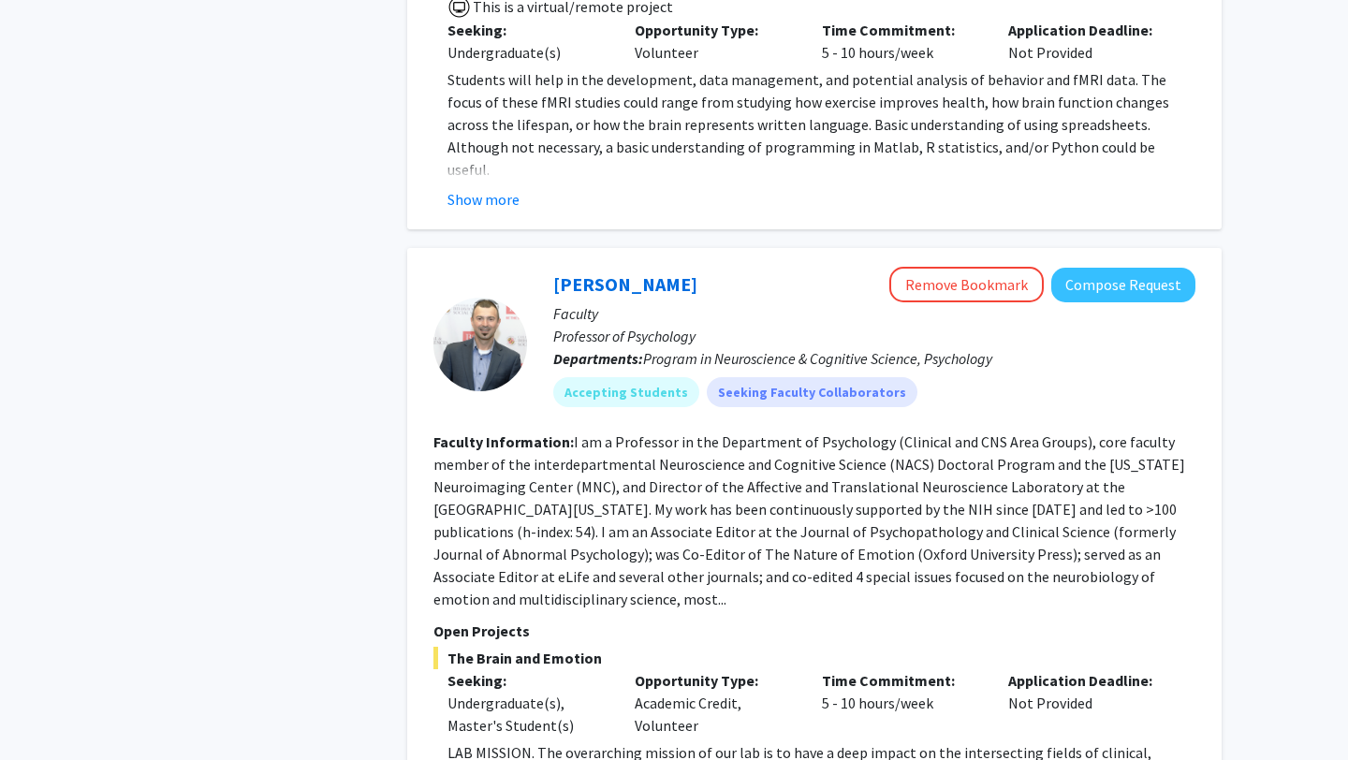
scroll to position [5736, 0]
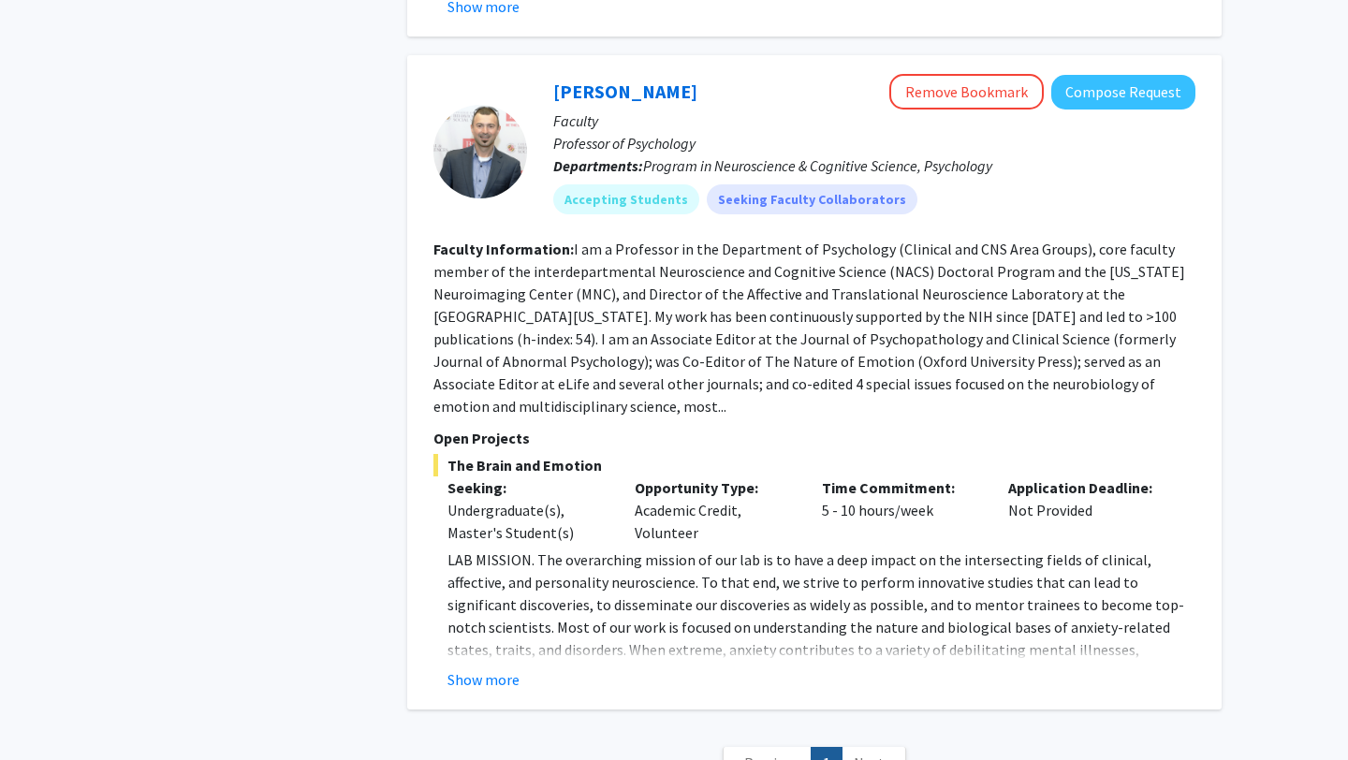
click at [874, 754] on span "Next »" at bounding box center [874, 763] width 40 height 19
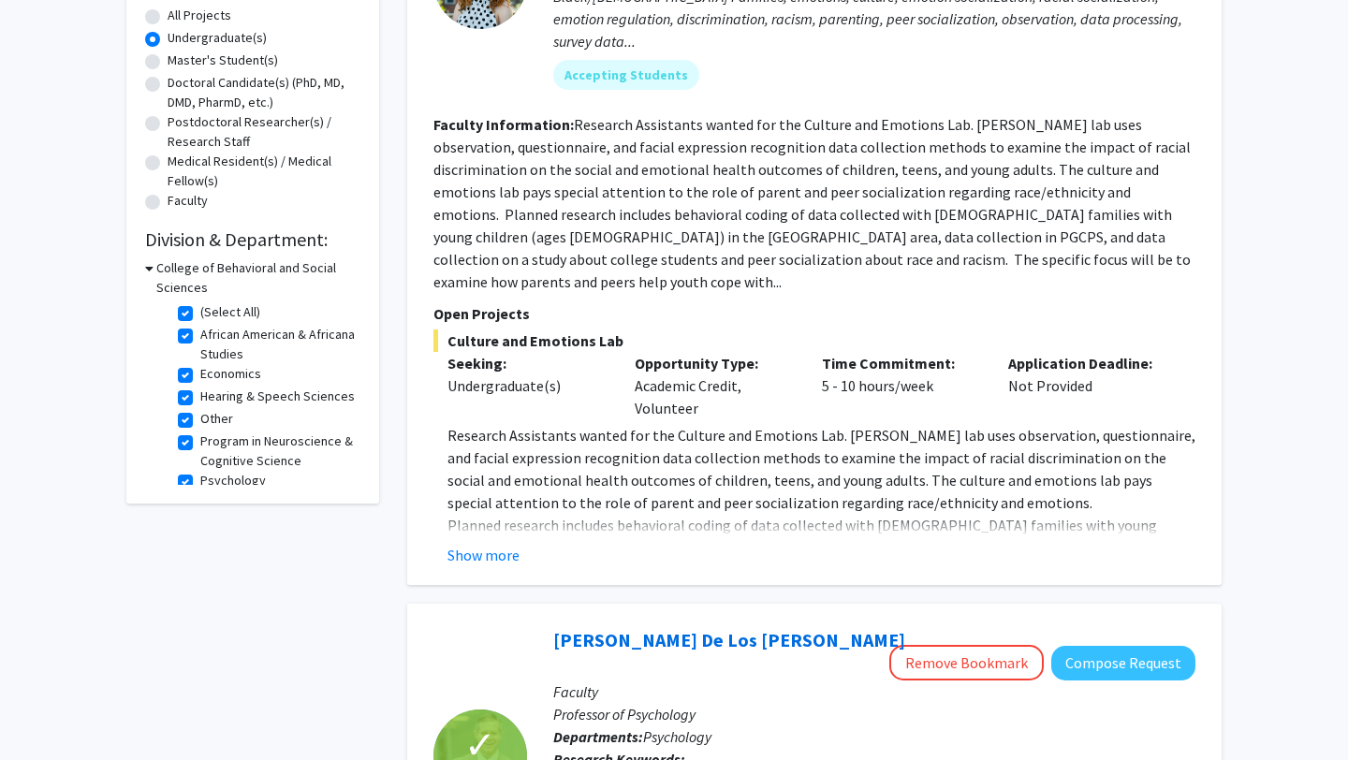
scroll to position [214, 0]
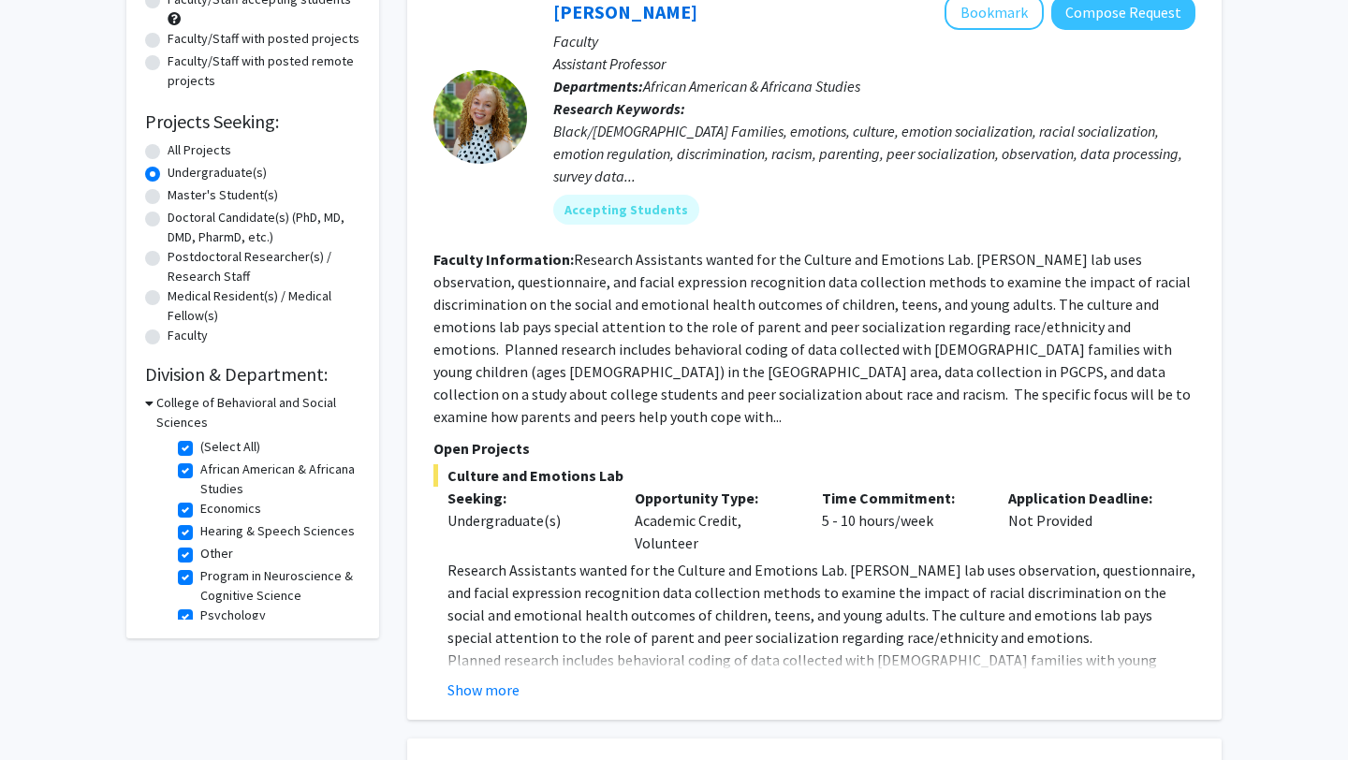
click at [200, 447] on label "(Select All)" at bounding box center [230, 447] width 60 height 20
click at [200, 447] on input "(Select All)" at bounding box center [206, 443] width 12 height 12
checkbox input "false"
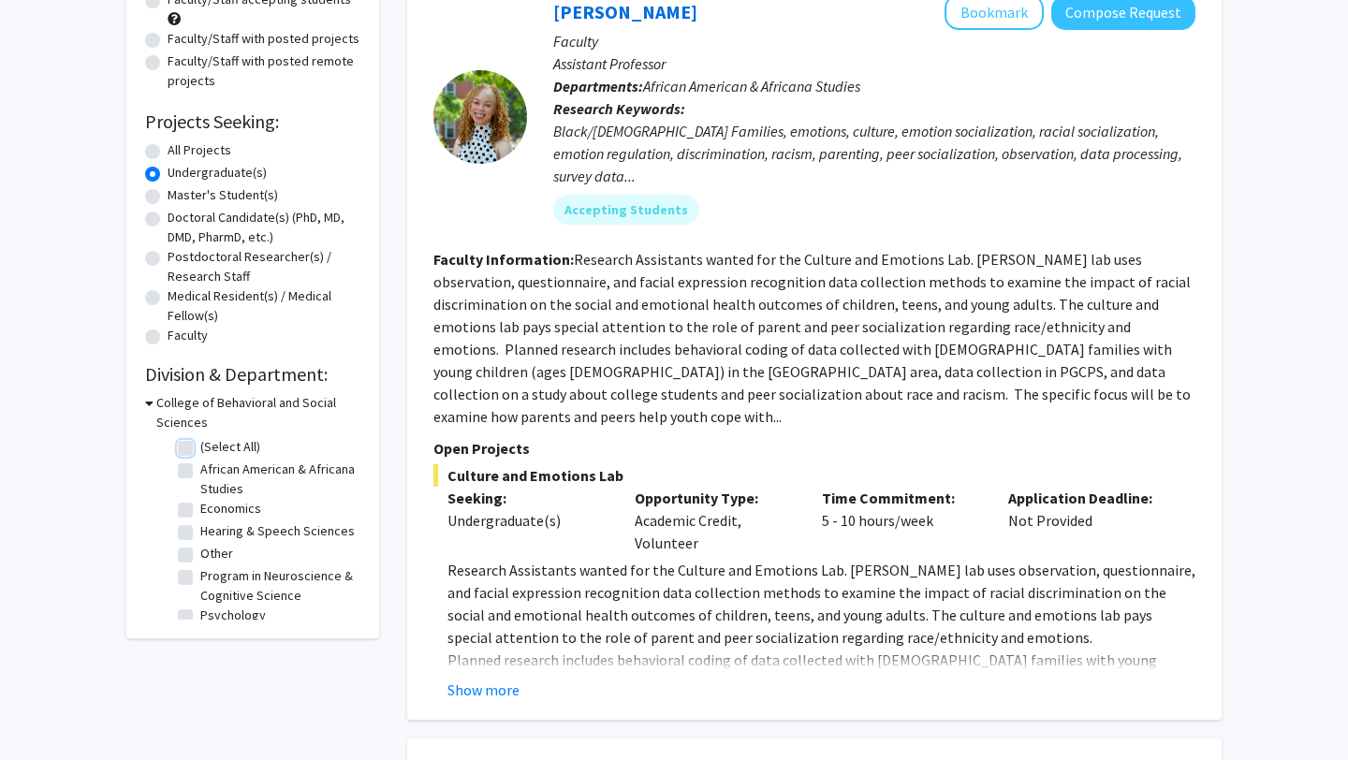
checkbox input "false"
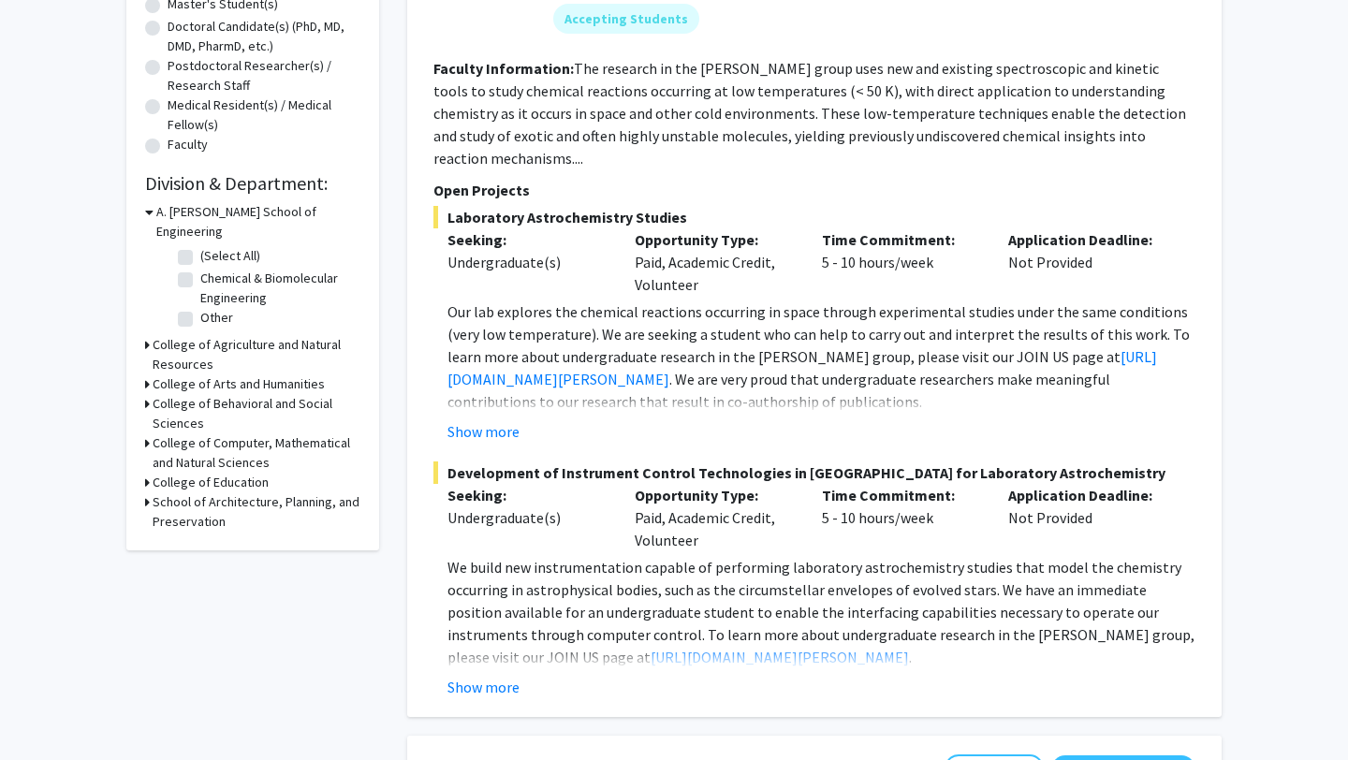
scroll to position [399, 0]
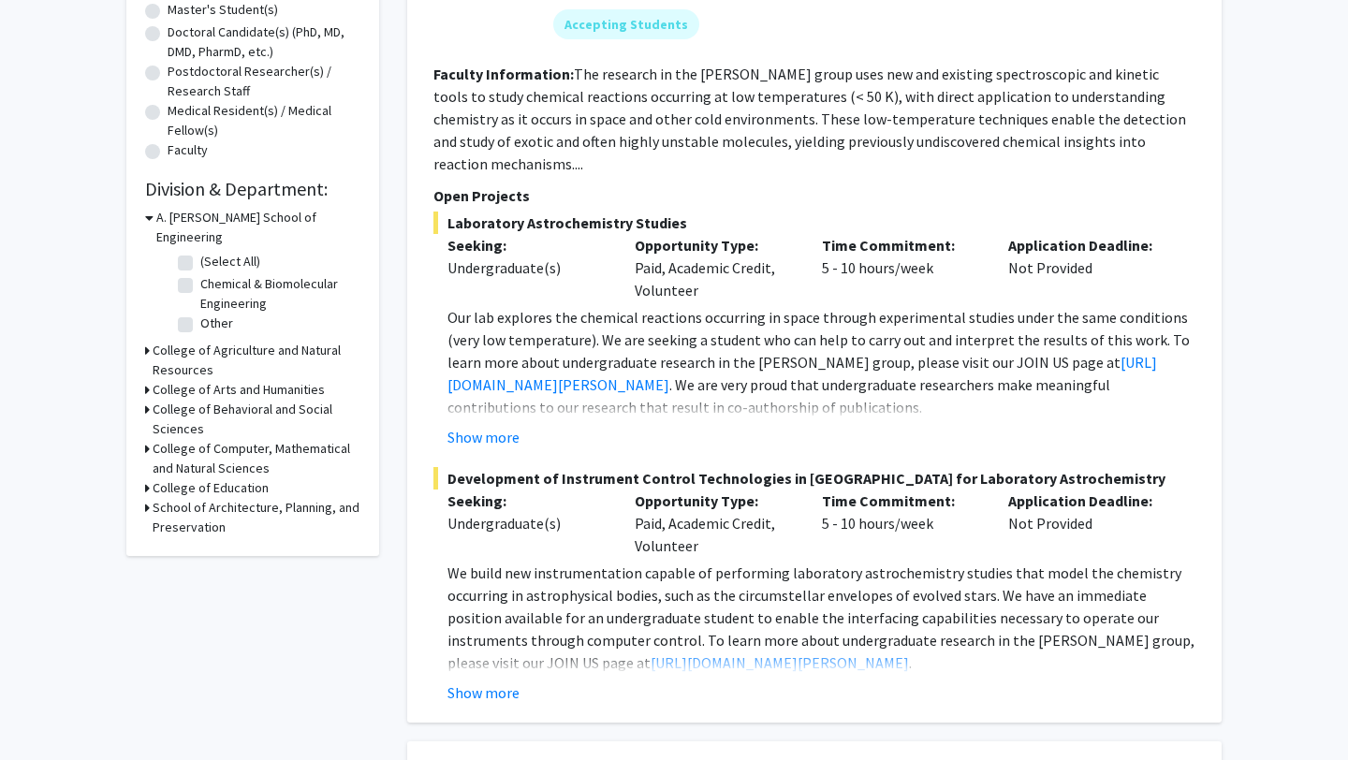
click at [205, 445] on h3 "College of Computer, Mathematical and Natural Sciences" at bounding box center [257, 458] width 208 height 39
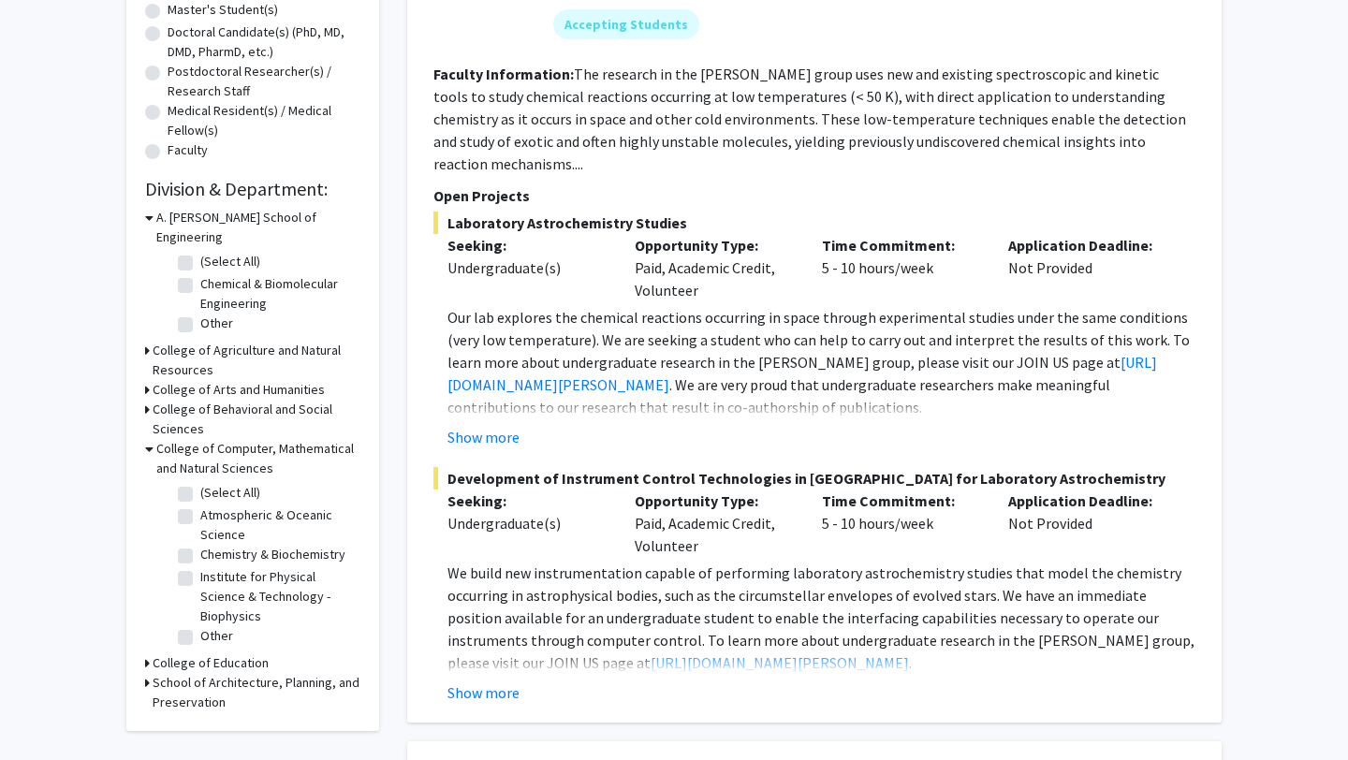
click at [200, 483] on label "(Select All)" at bounding box center [230, 493] width 60 height 20
click at [200, 483] on input "(Select All)" at bounding box center [206, 489] width 12 height 12
checkbox input "true"
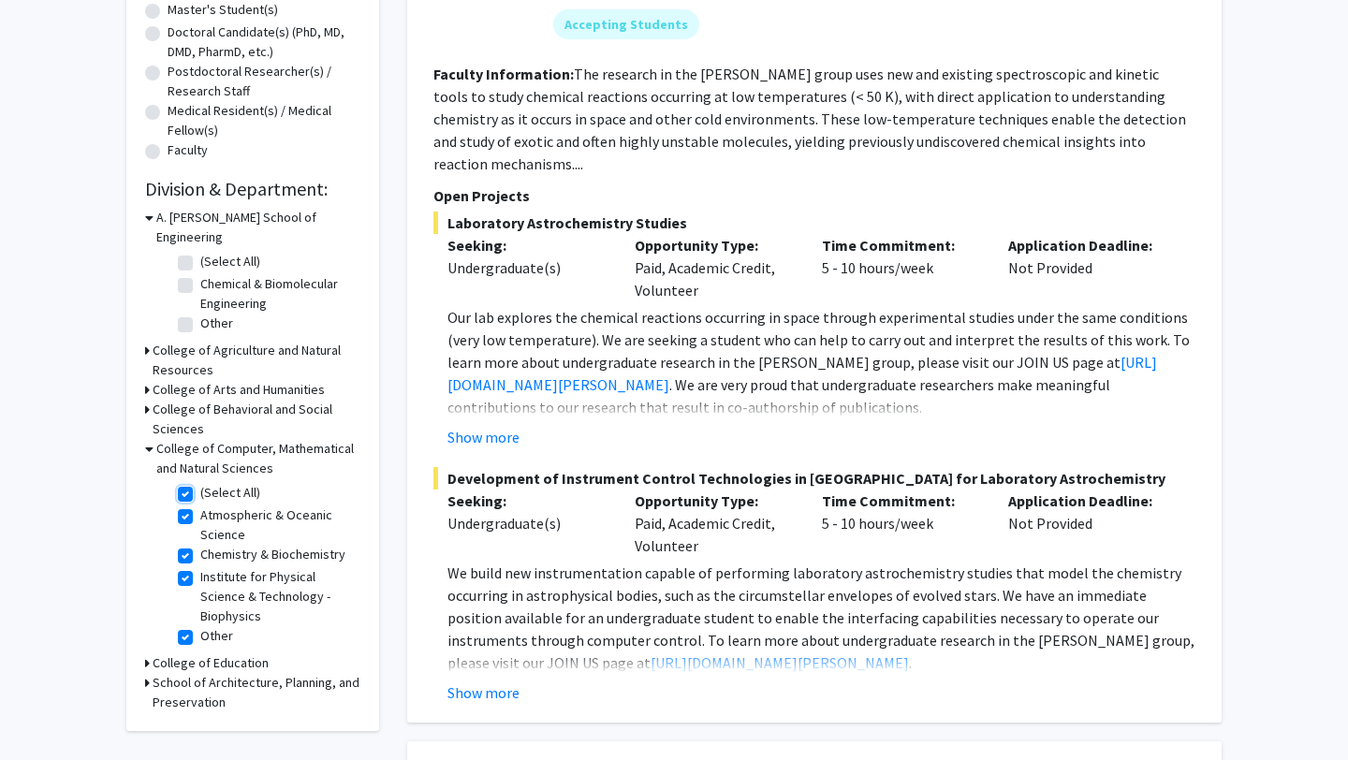
checkbox input "true"
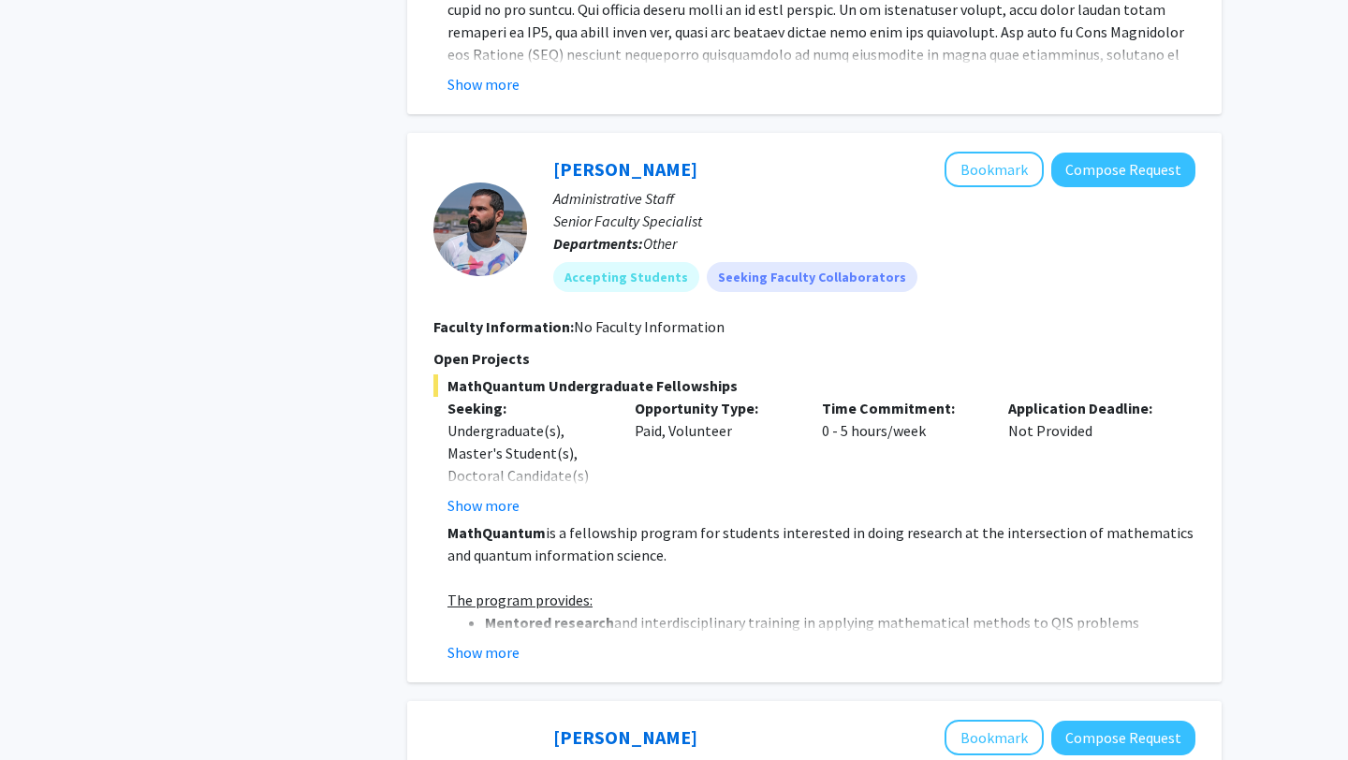
scroll to position [1804, 0]
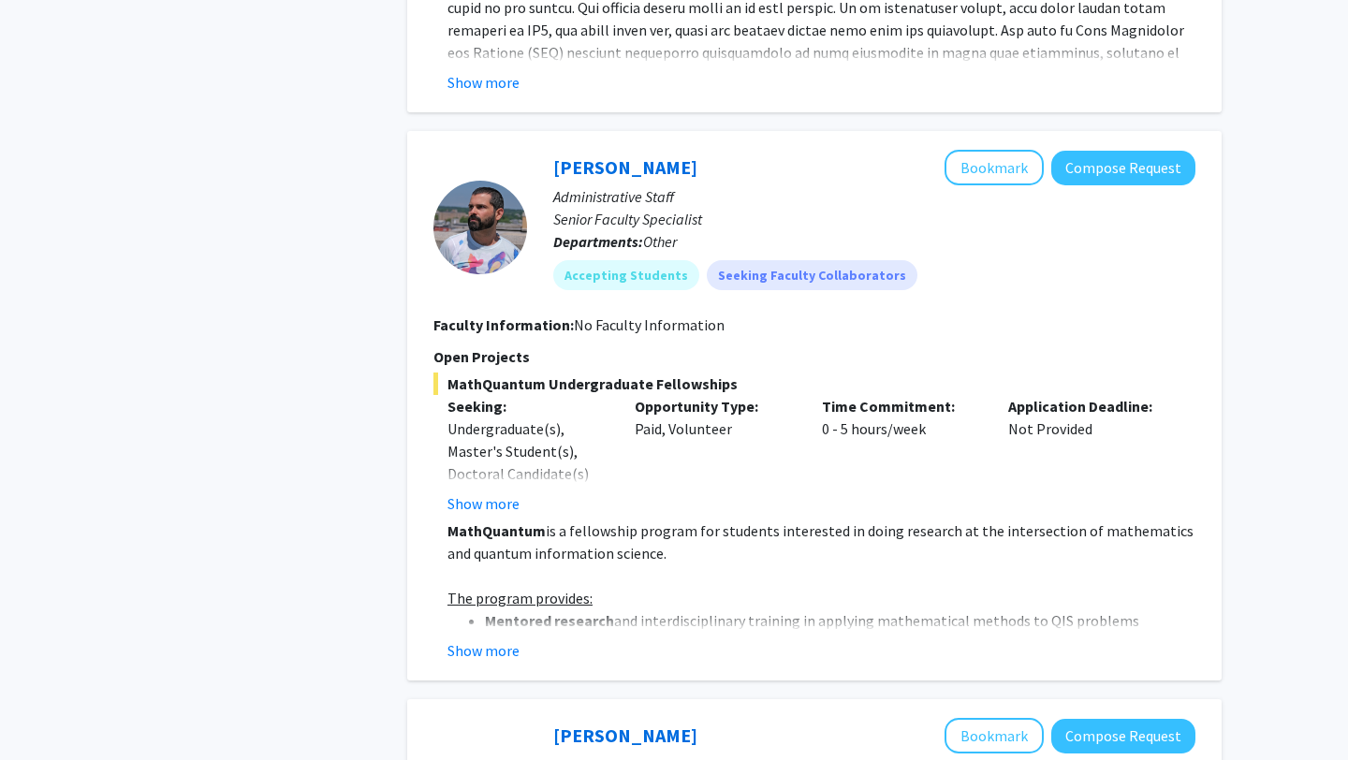
click at [492, 493] on button "Show more" at bounding box center [484, 504] width 72 height 22
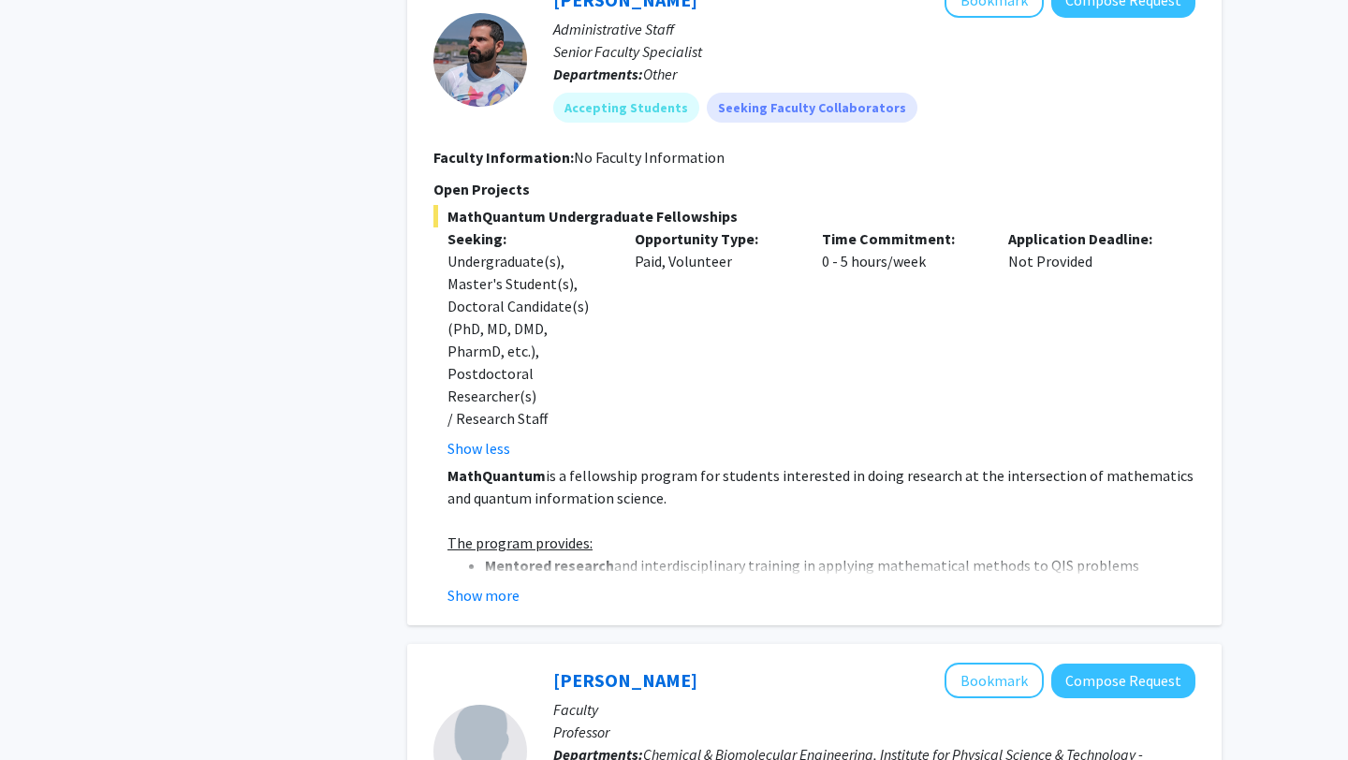
scroll to position [2018, 0]
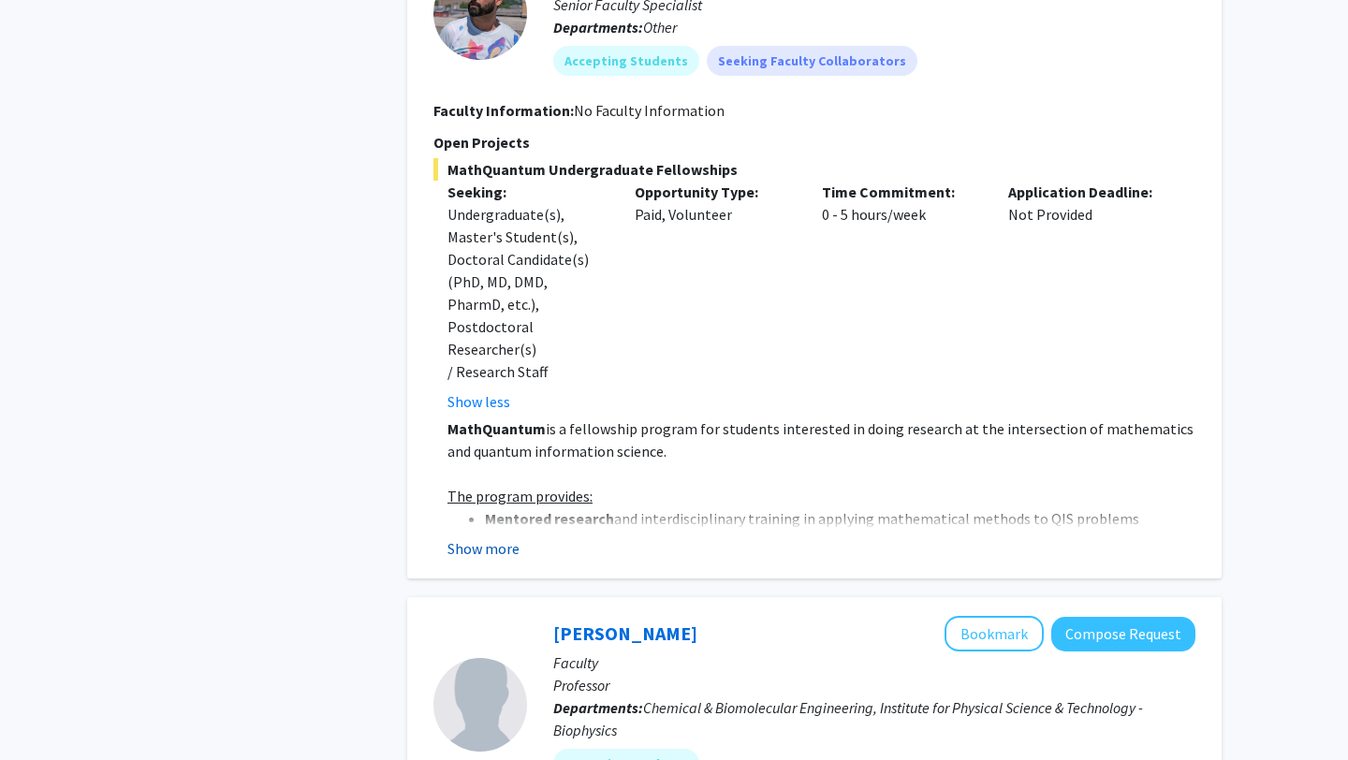
click at [492, 538] on button "Show more" at bounding box center [484, 549] width 72 height 22
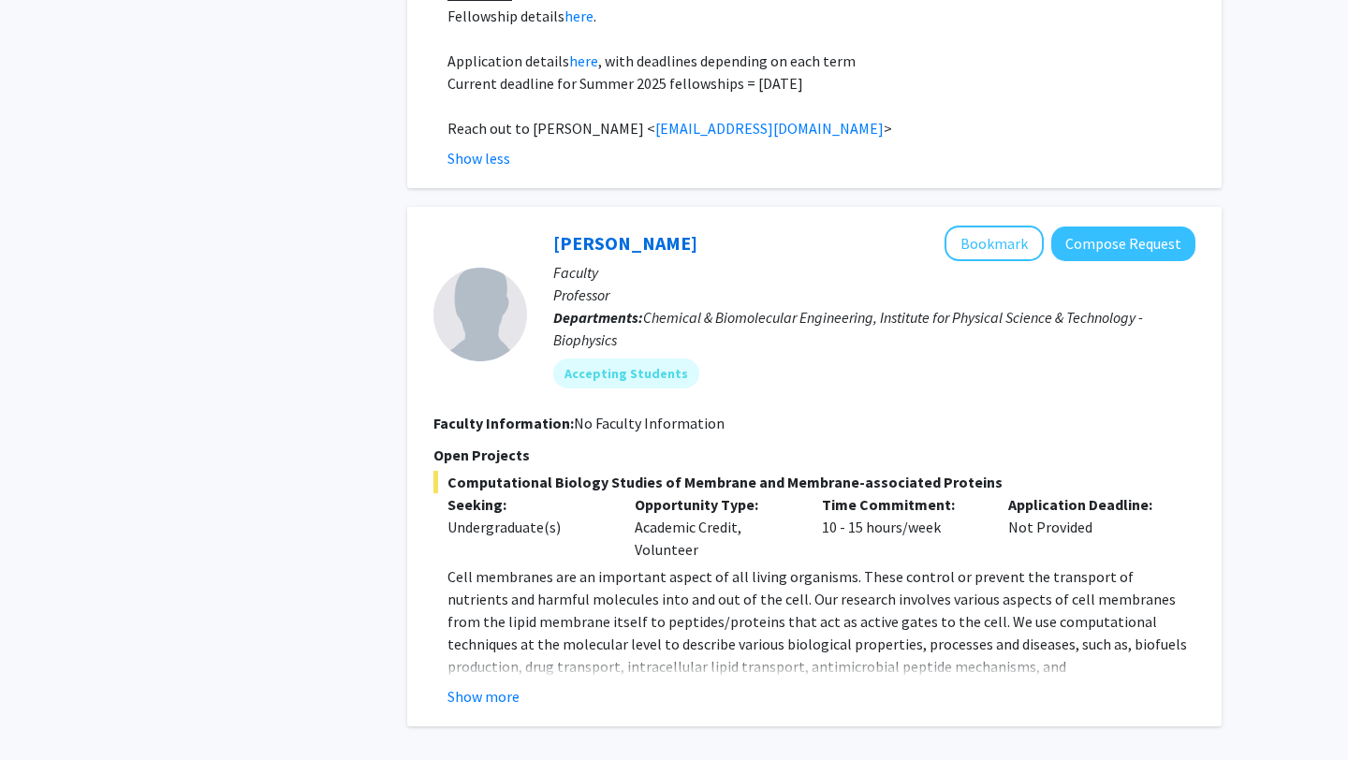
scroll to position [3171, 0]
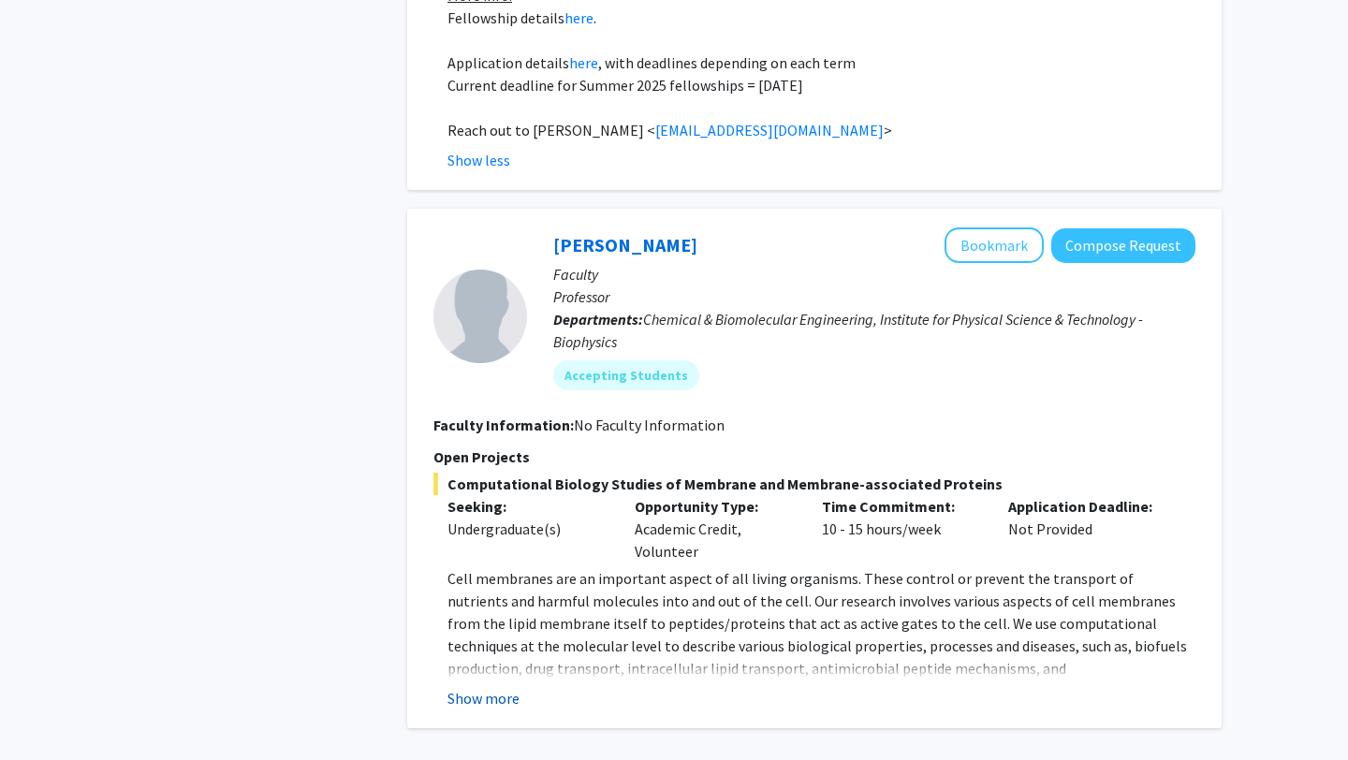
click at [483, 687] on button "Show more" at bounding box center [484, 698] width 72 height 22
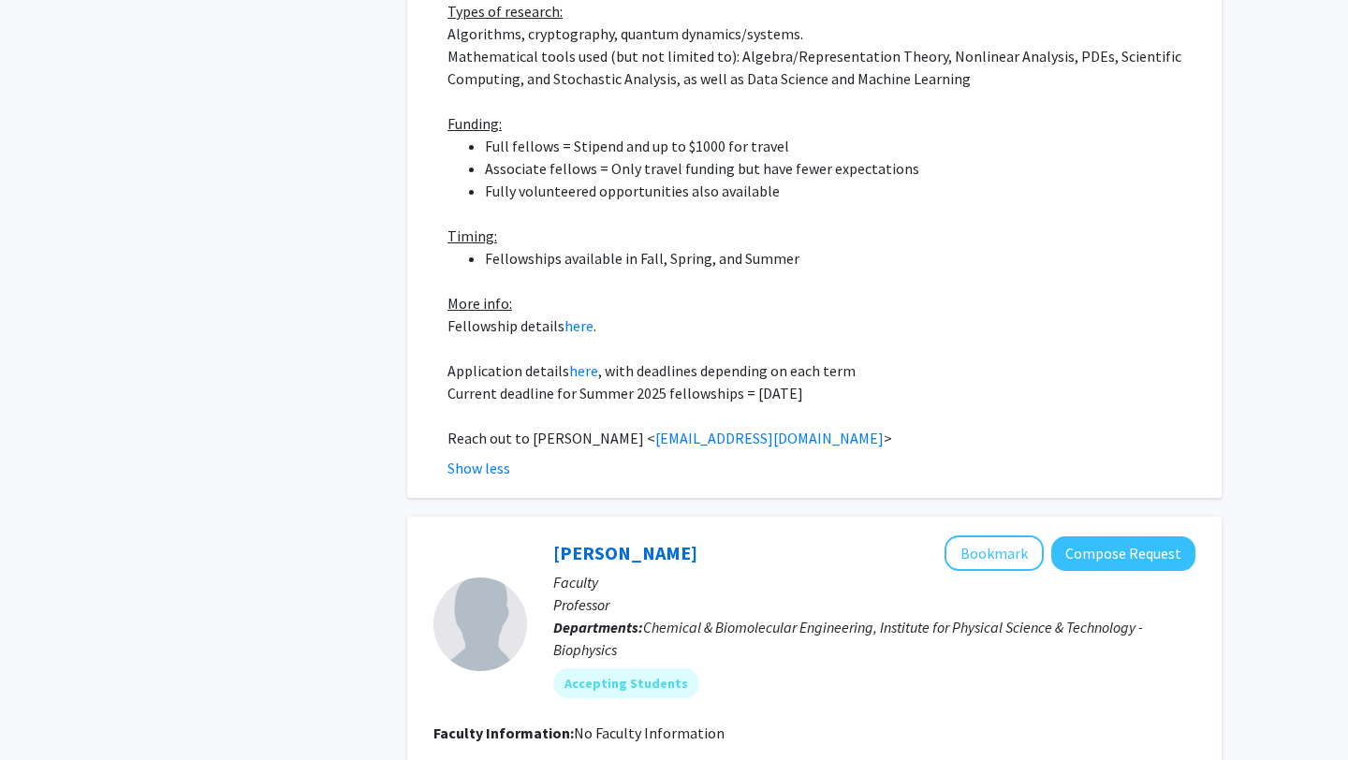
scroll to position [2834, 0]
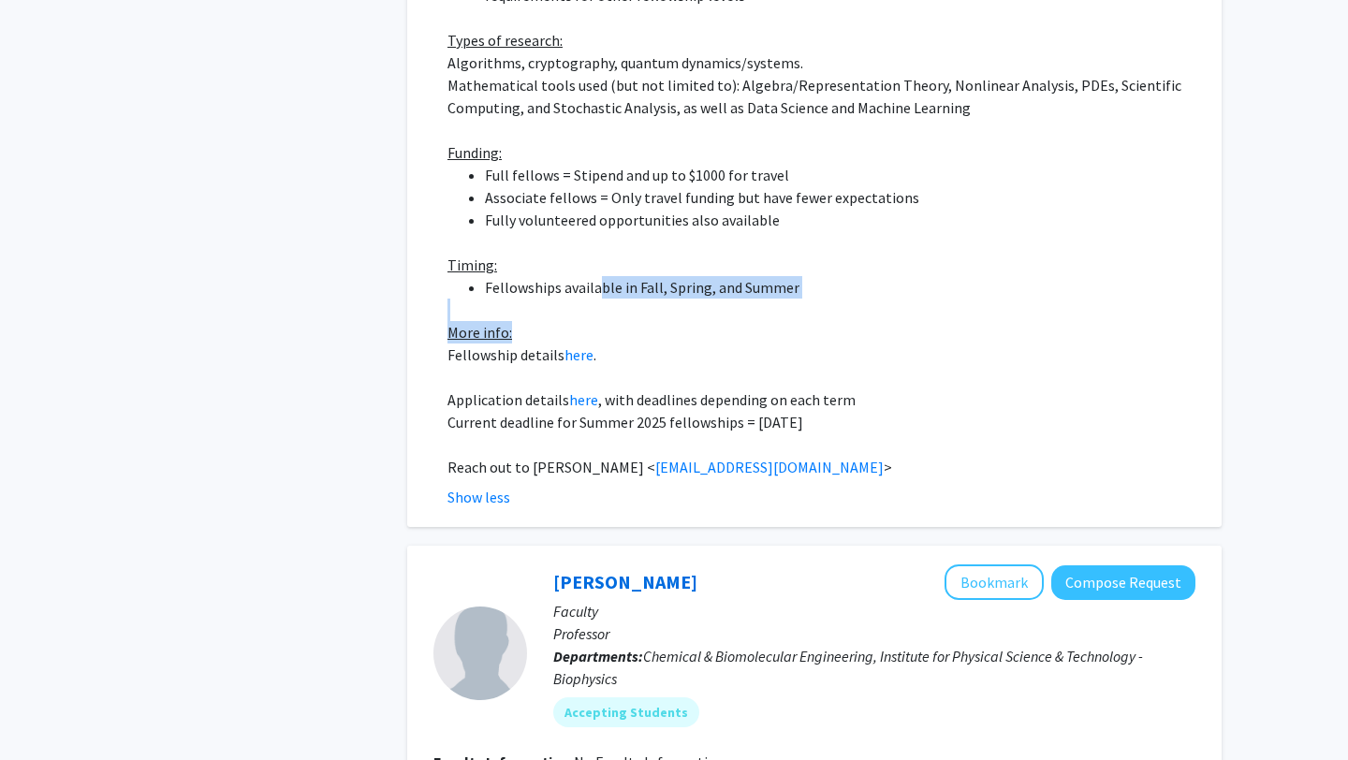
drag, startPoint x: 602, startPoint y: 220, endPoint x: 581, endPoint y: 266, distance: 50.7
click at [581, 266] on div "MathQuantum is a fellowship program for students interested in doing research a…" at bounding box center [822, 40] width 748 height 877
click at [581, 321] on p "More info:" at bounding box center [822, 332] width 748 height 22
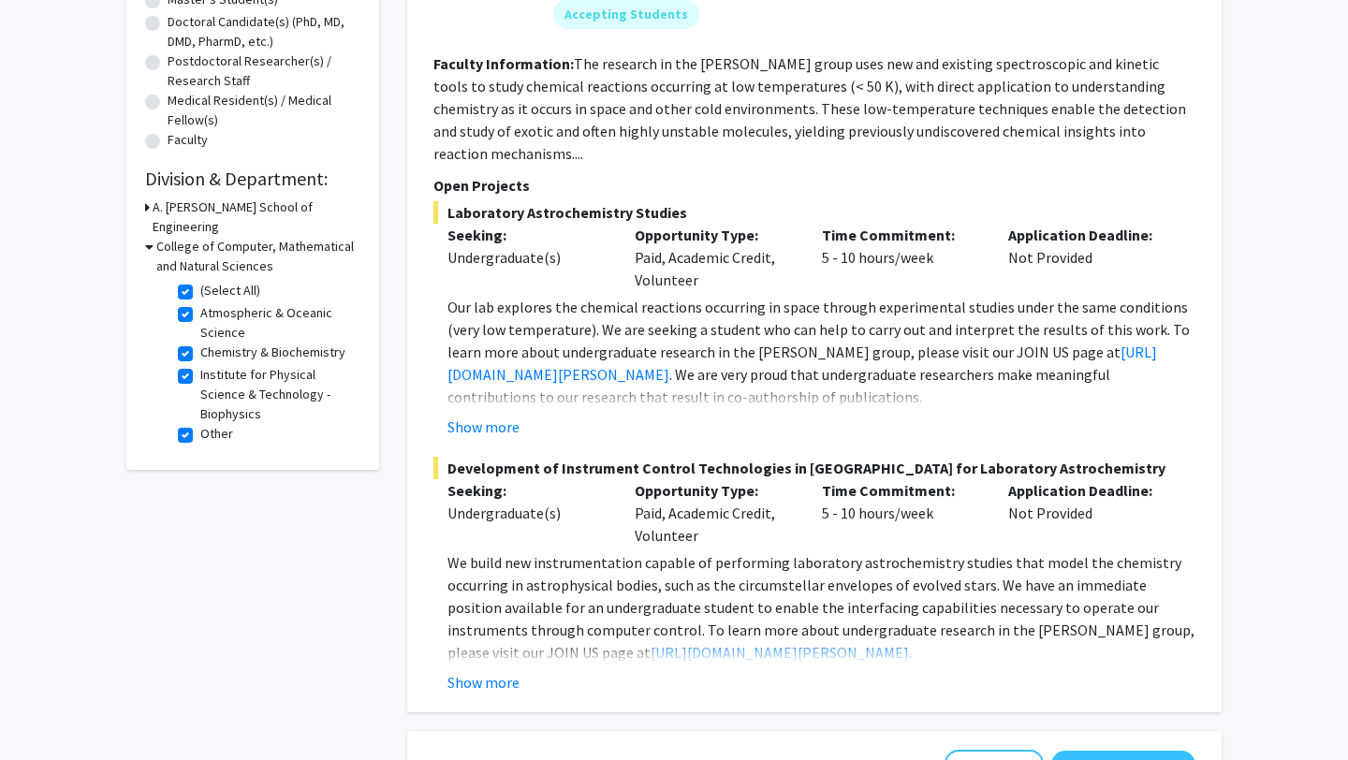
scroll to position [0, 0]
